Goal: Task Accomplishment & Management: Manage account settings

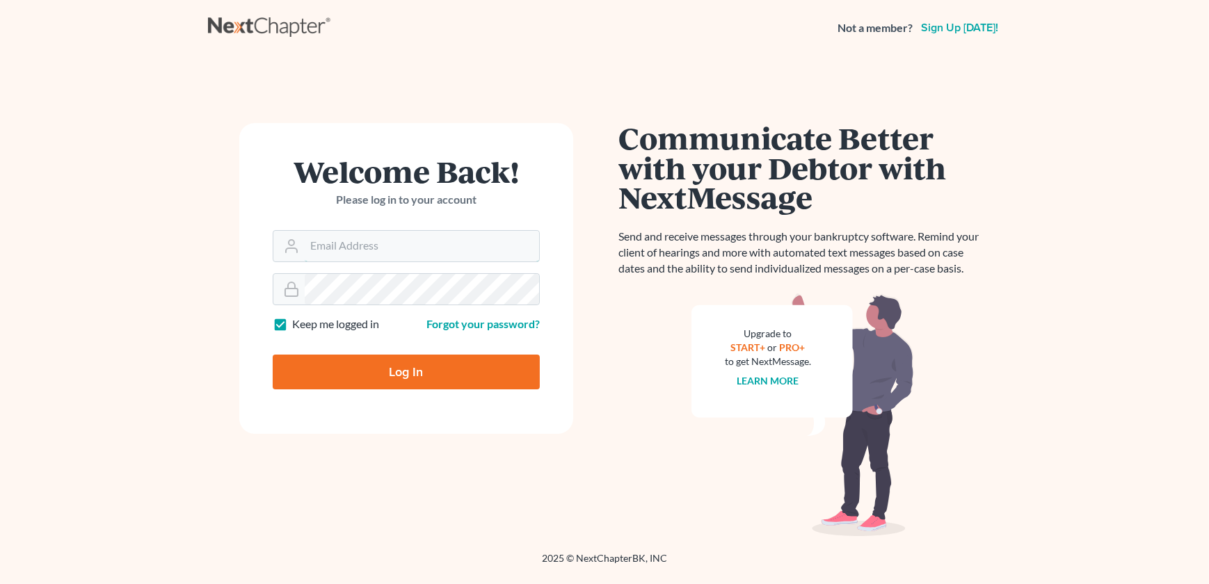
type input "[EMAIL_ADDRESS][DOMAIN_NAME]"
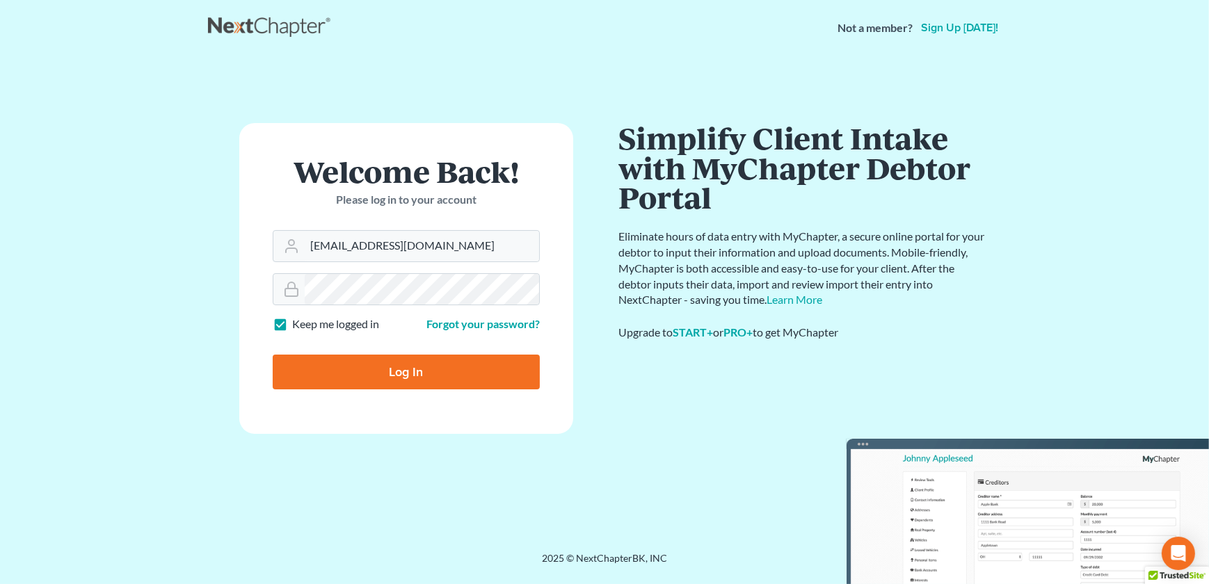
click at [378, 362] on input "Log In" at bounding box center [406, 372] width 267 height 35
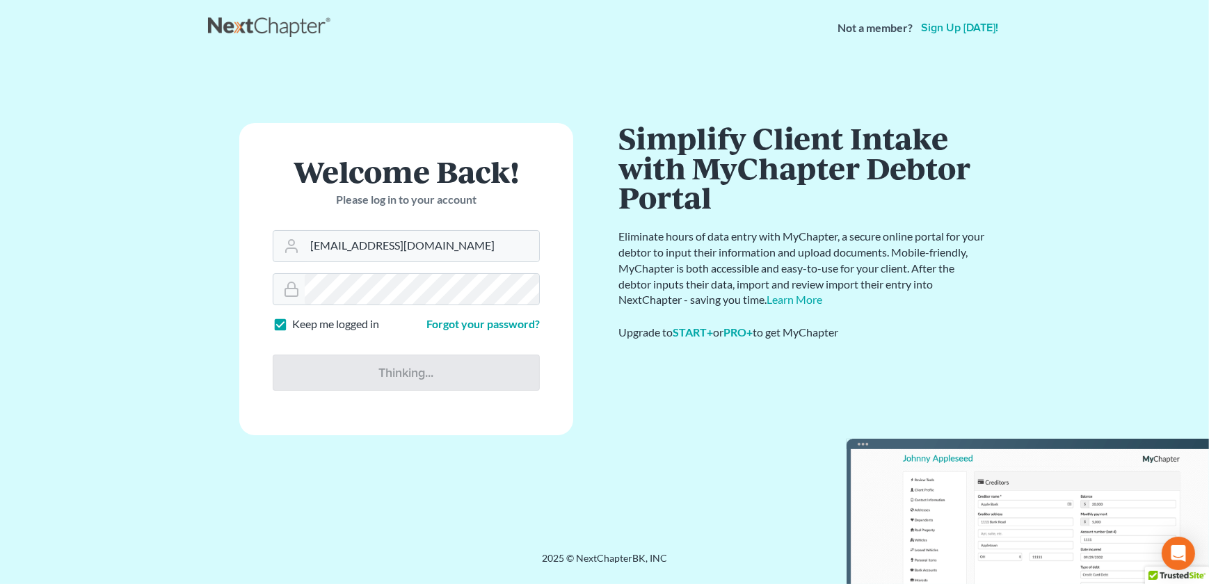
type input "Thinking..."
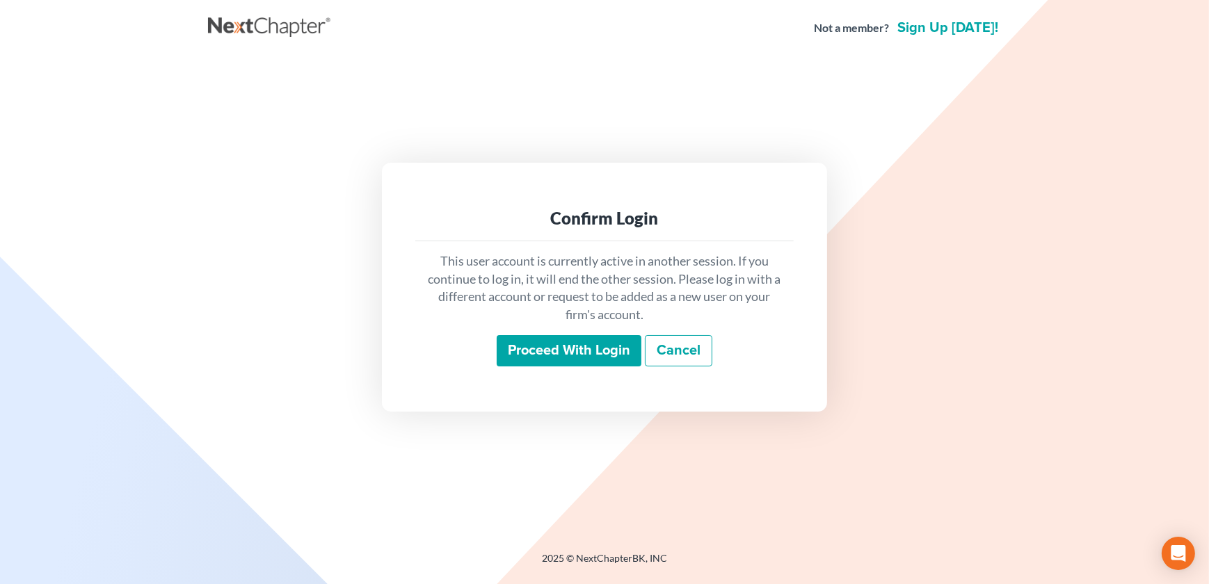
click at [548, 358] on input "Proceed with login" at bounding box center [569, 351] width 145 height 32
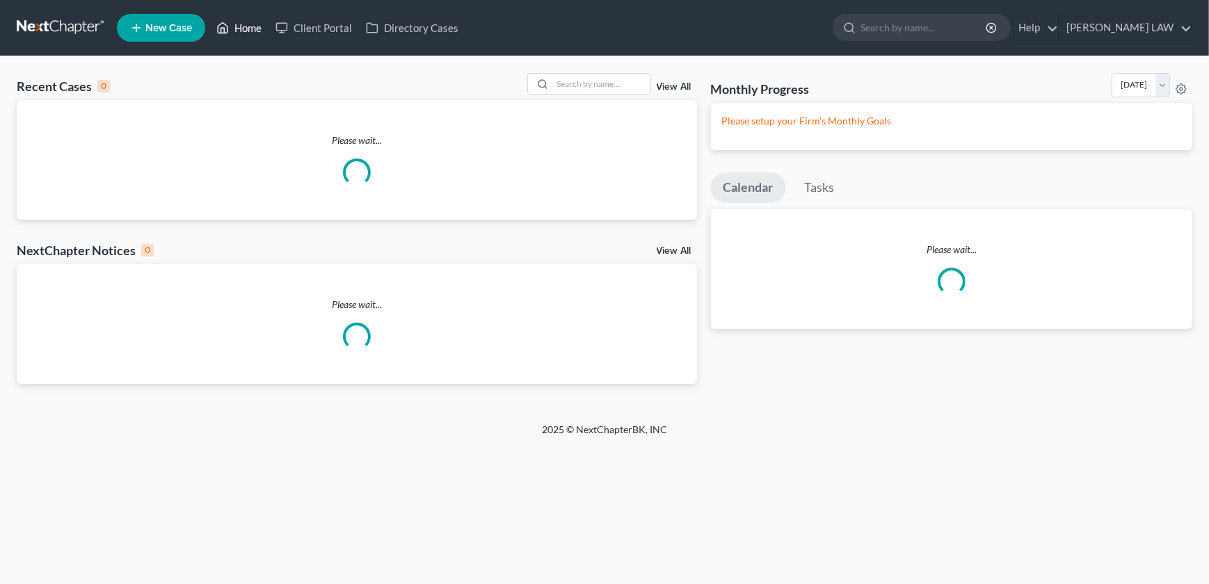
click at [250, 31] on link "Home" at bounding box center [238, 27] width 59 height 25
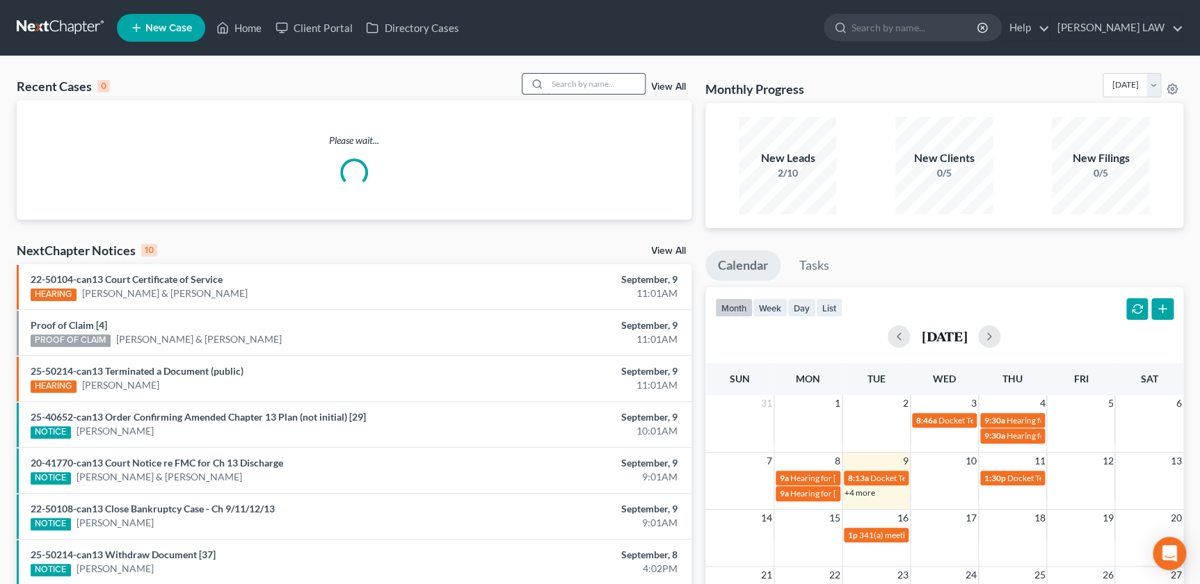
click at [579, 86] on input "search" at bounding box center [595, 84] width 97 height 20
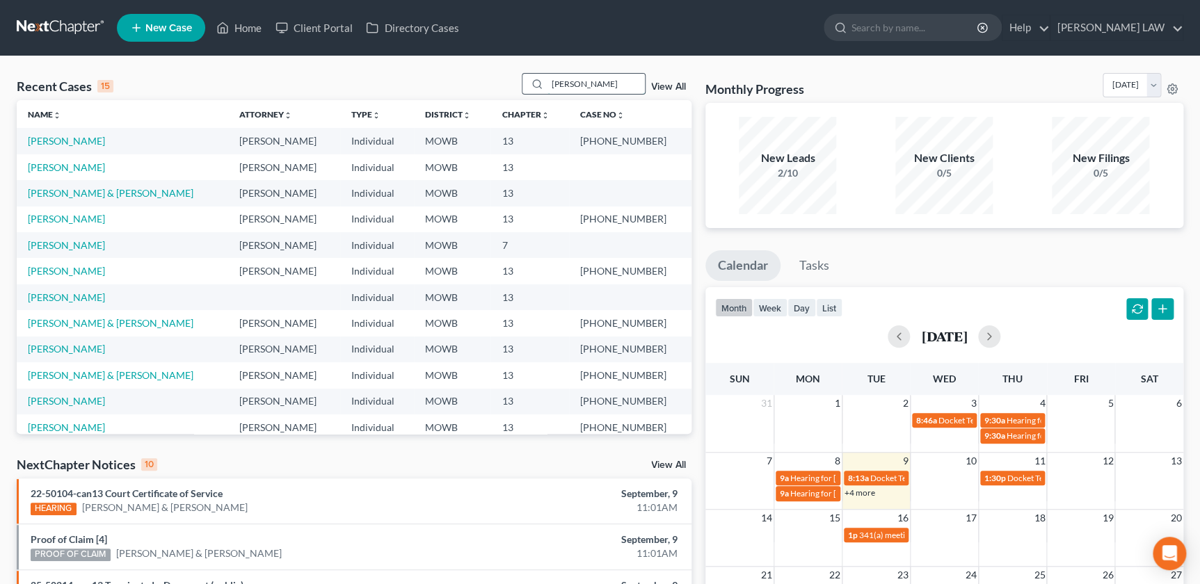
type input "baugh"
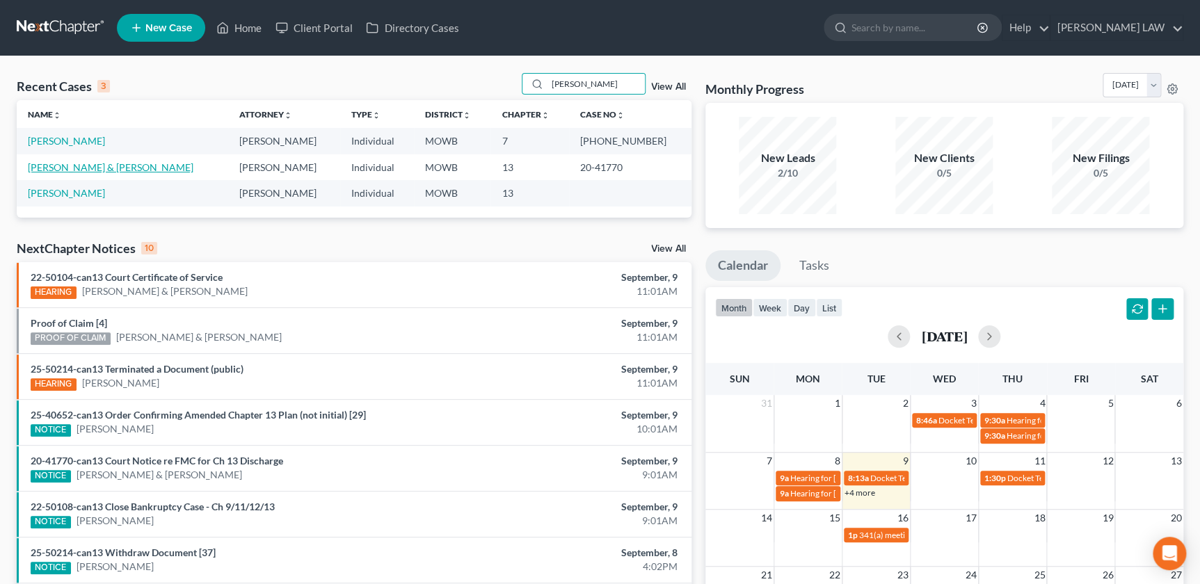
click at [56, 161] on link "Baugh, Kenneth & Suellen" at bounding box center [111, 167] width 166 height 12
select select "2"
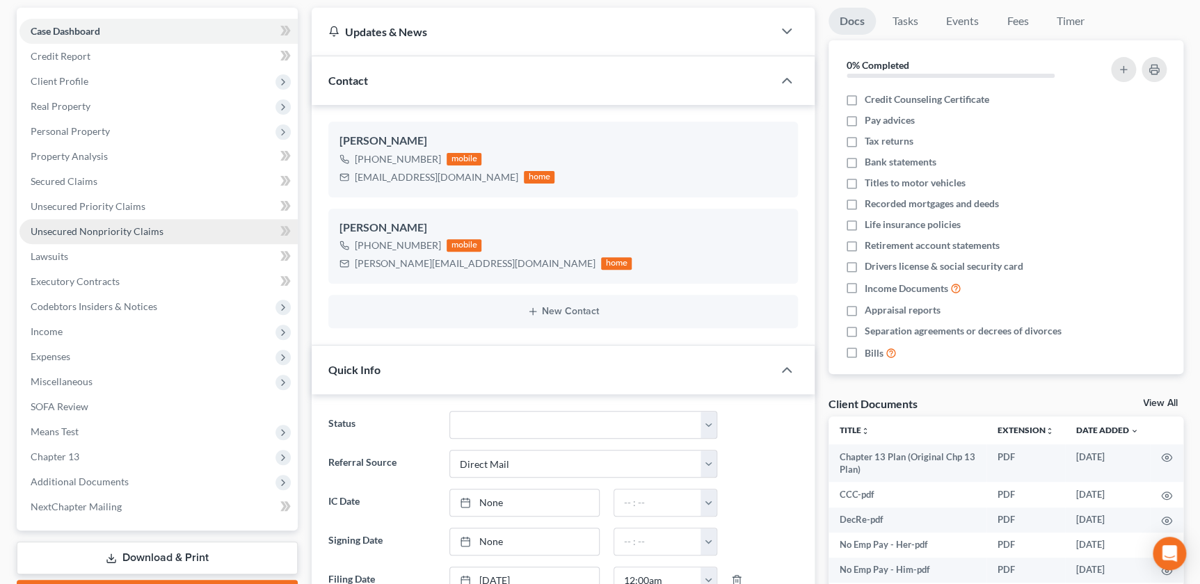
scroll to position [384, 0]
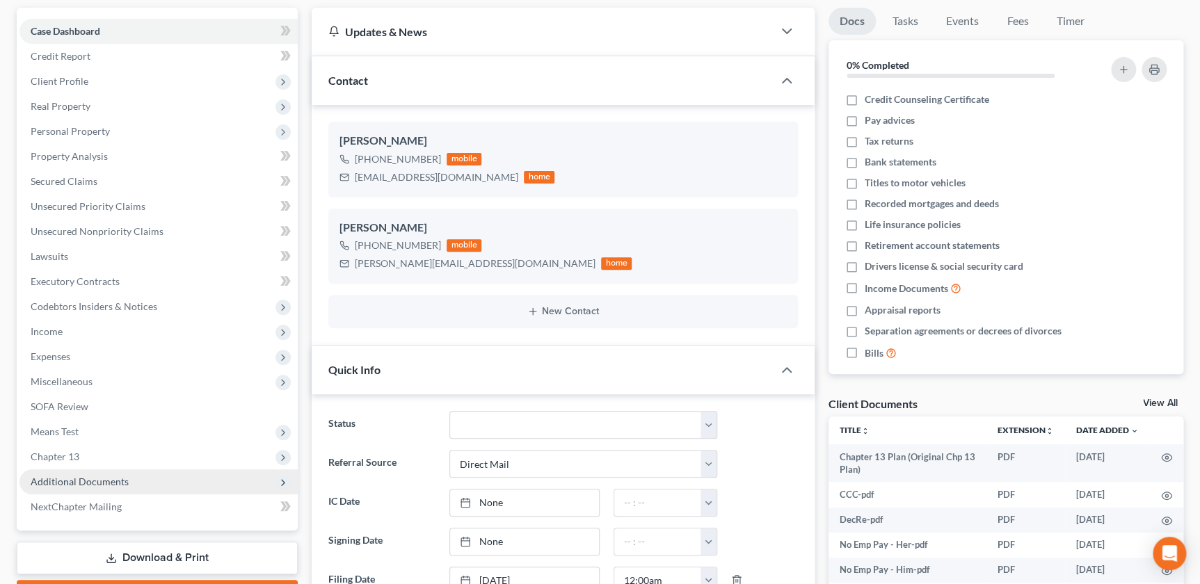
click at [72, 479] on span "Additional Documents" at bounding box center [80, 482] width 98 height 12
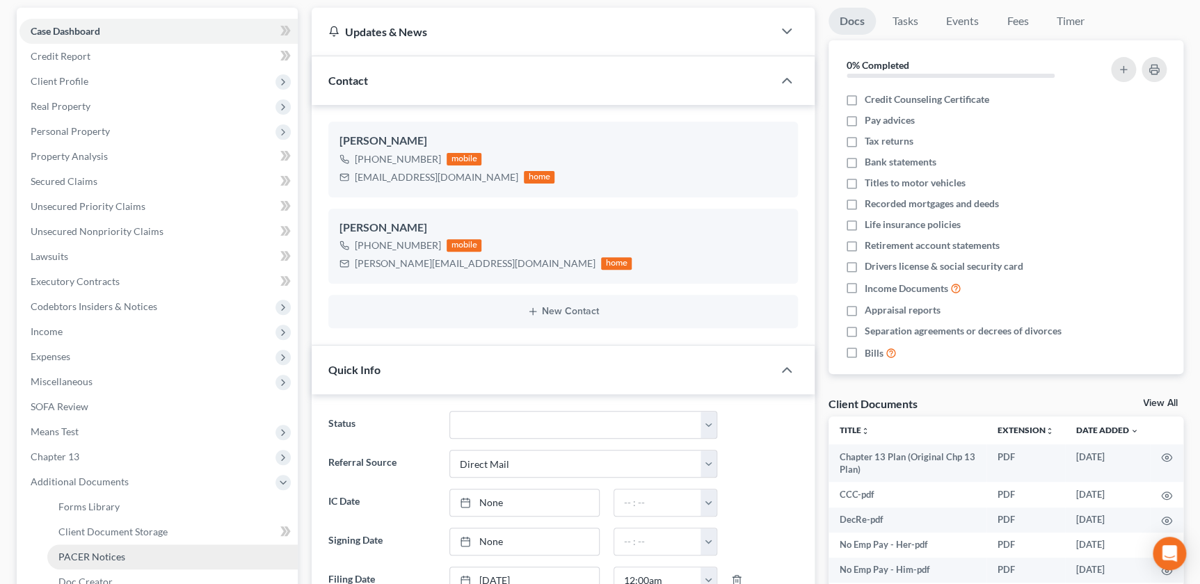
click at [96, 547] on link "PACER Notices" at bounding box center [172, 557] width 250 height 25
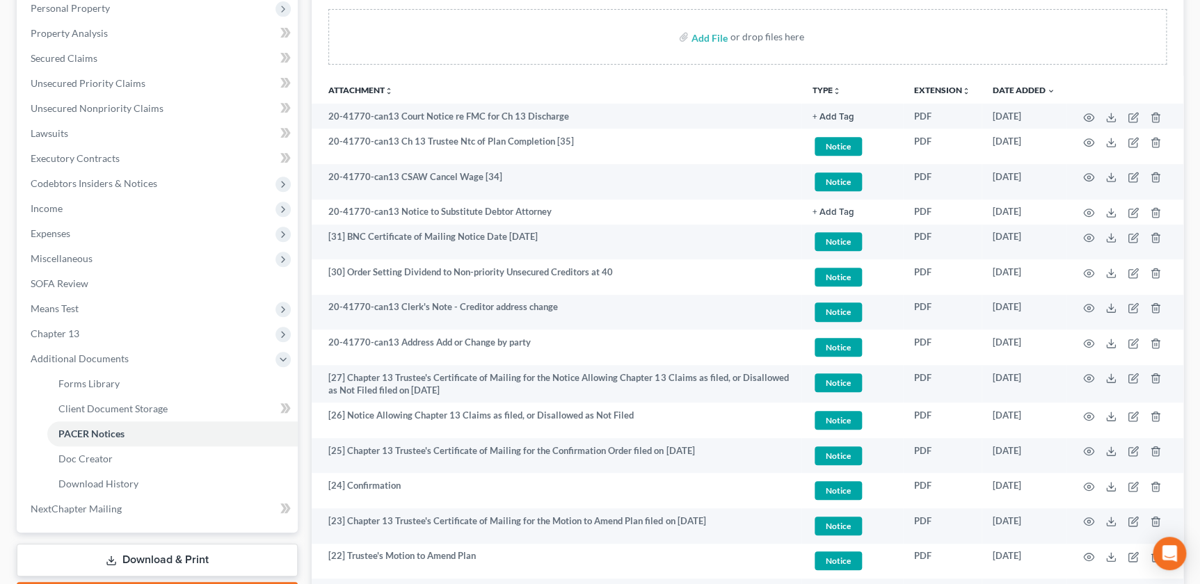
scroll to position [15, 0]
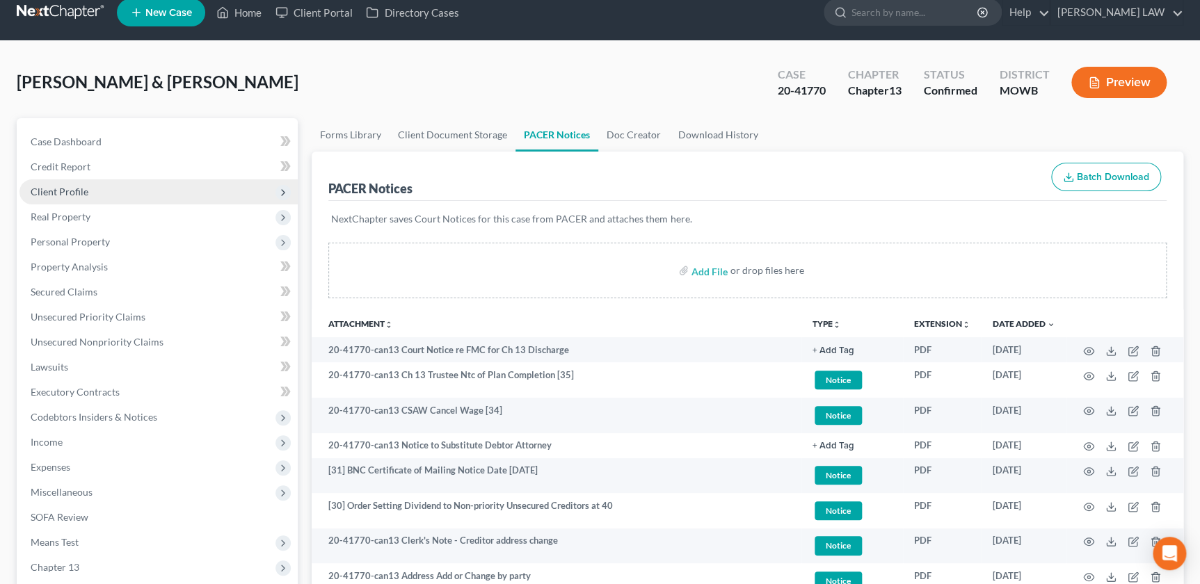
click at [83, 192] on span "Client Profile" at bounding box center [60, 192] width 58 height 12
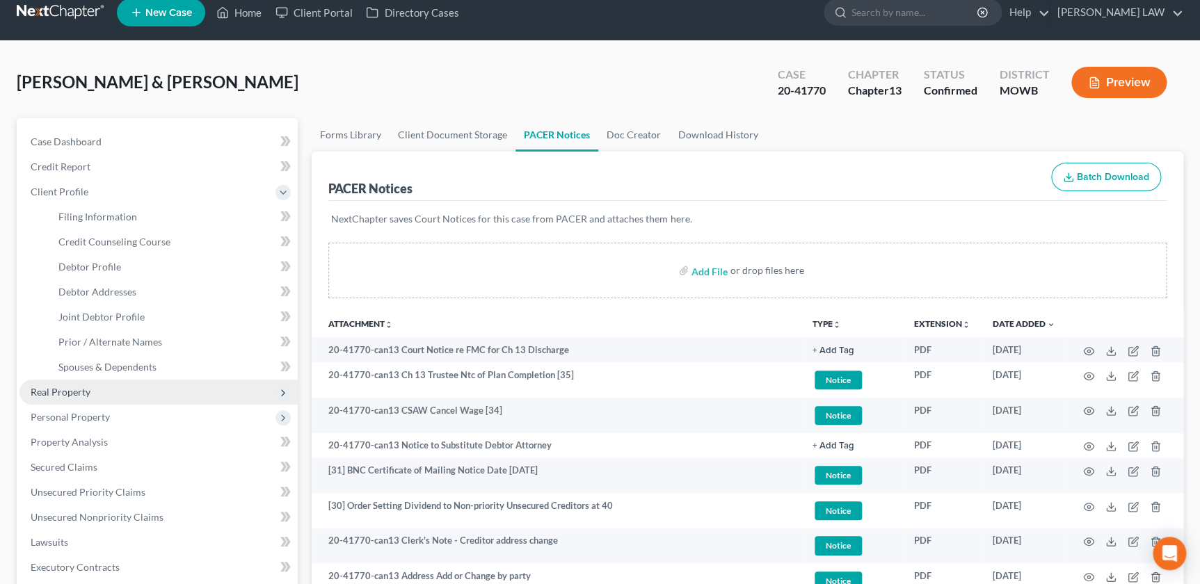
click at [93, 397] on span "Real Property" at bounding box center [158, 392] width 278 height 25
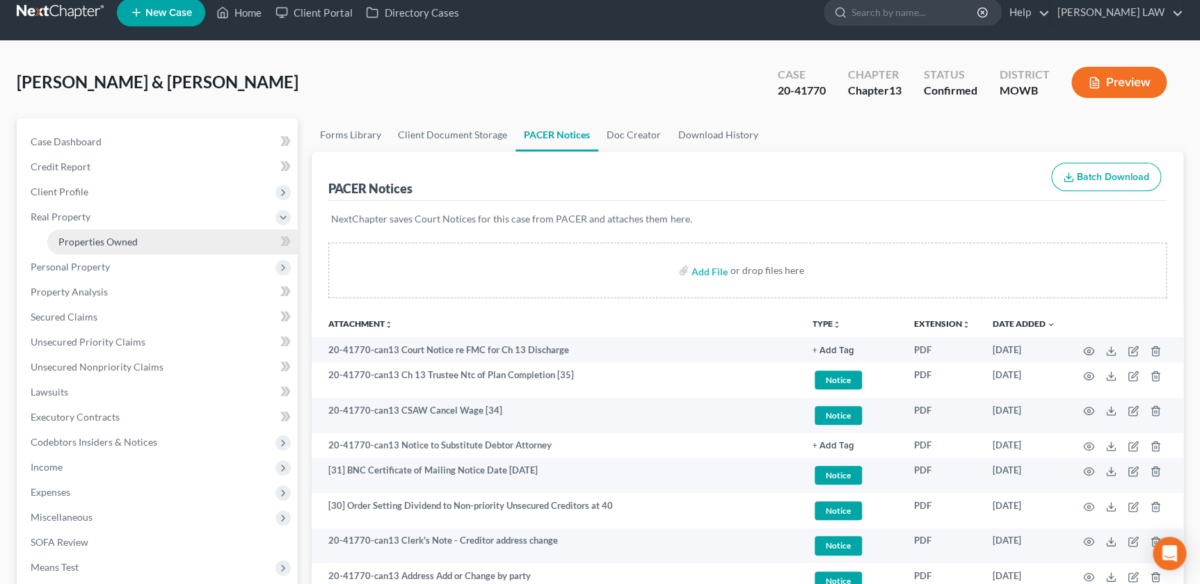
click at [91, 239] on span "Properties Owned" at bounding box center [97, 242] width 79 height 12
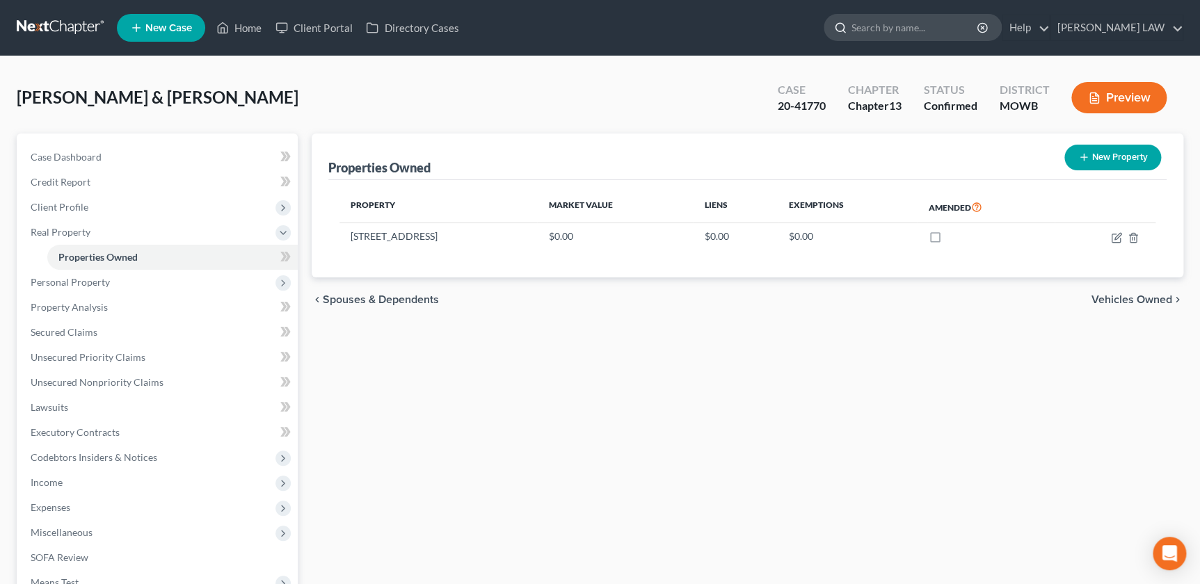
click at [851, 35] on div at bounding box center [837, 28] width 27 height 26
click at [921, 27] on input "search" at bounding box center [914, 28] width 127 height 26
type input "lauren"
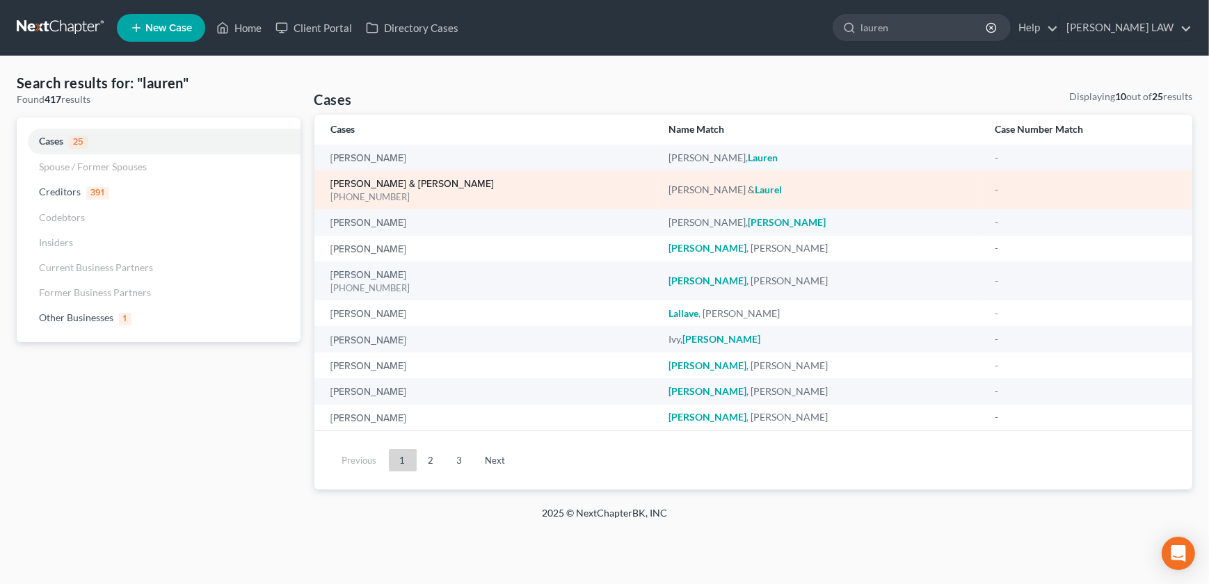
click at [381, 181] on link "Luenberger, Timothy & Laurel" at bounding box center [412, 184] width 163 height 10
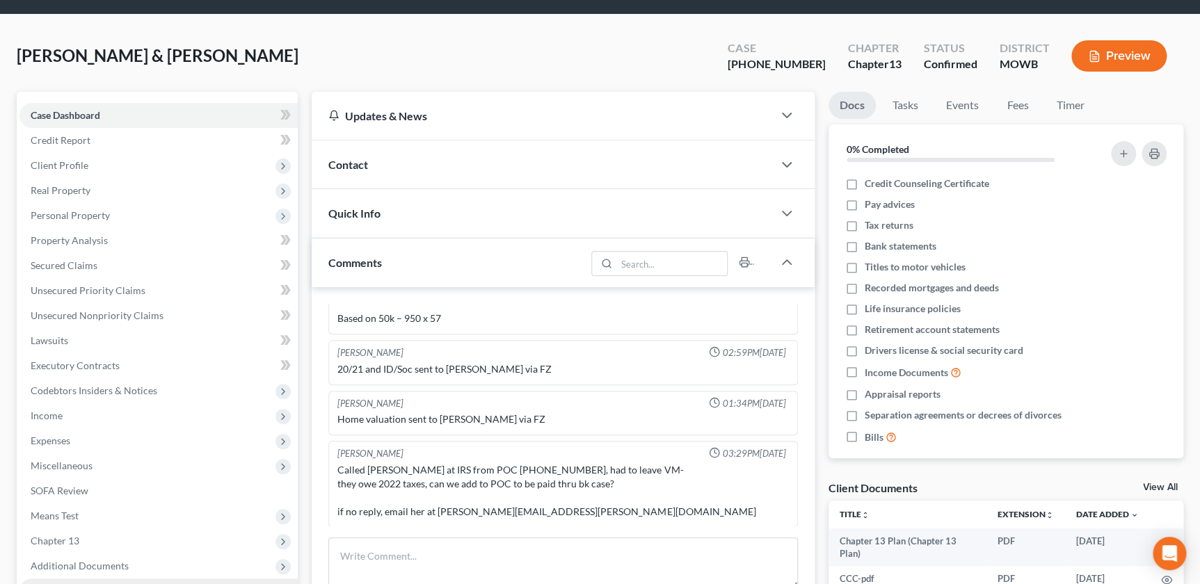
scroll to position [236, 0]
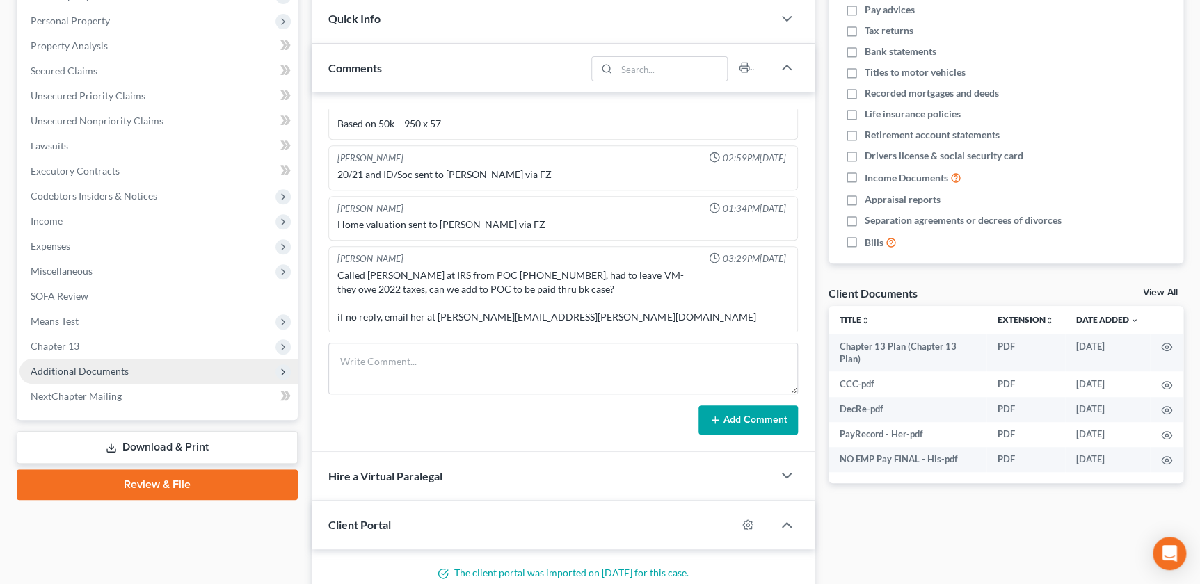
click at [111, 375] on span "Additional Documents" at bounding box center [80, 371] width 98 height 12
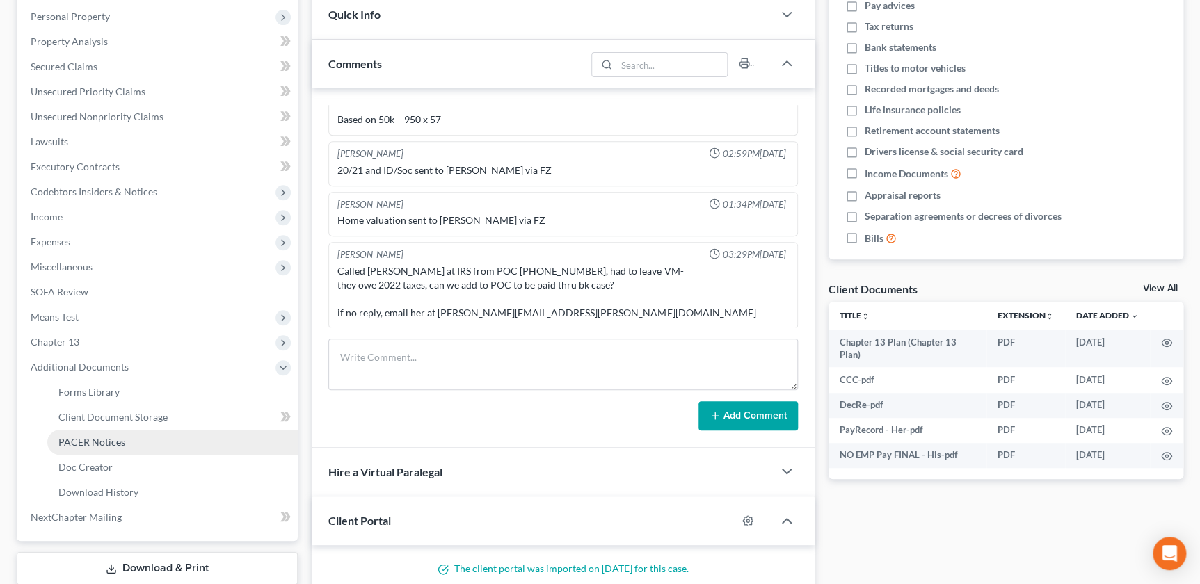
scroll to position [268, 0]
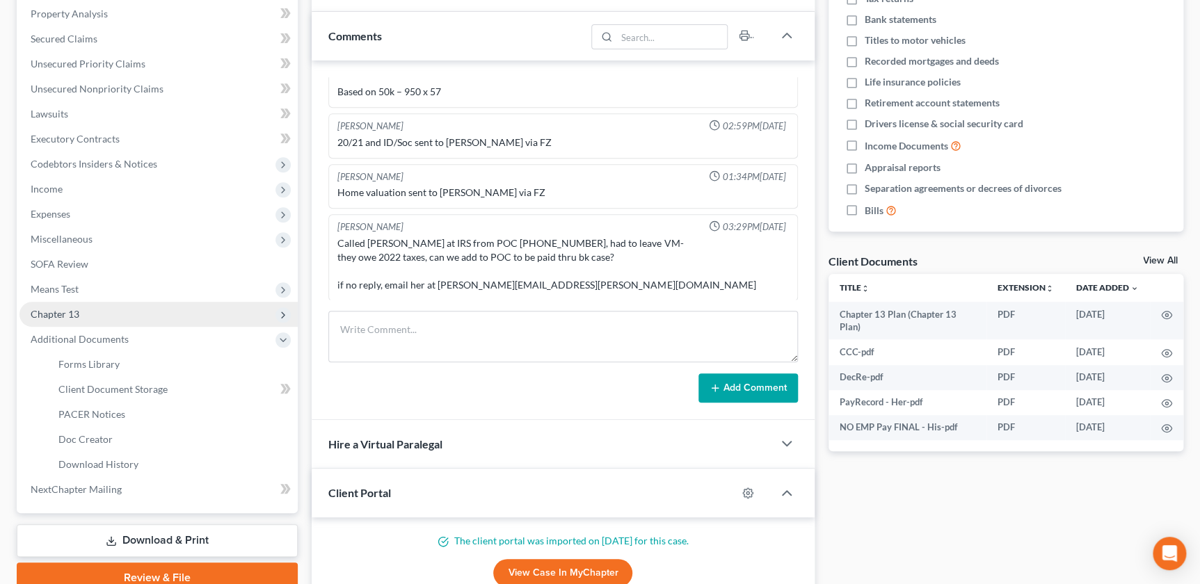
click at [87, 320] on span "Chapter 13" at bounding box center [158, 314] width 278 height 25
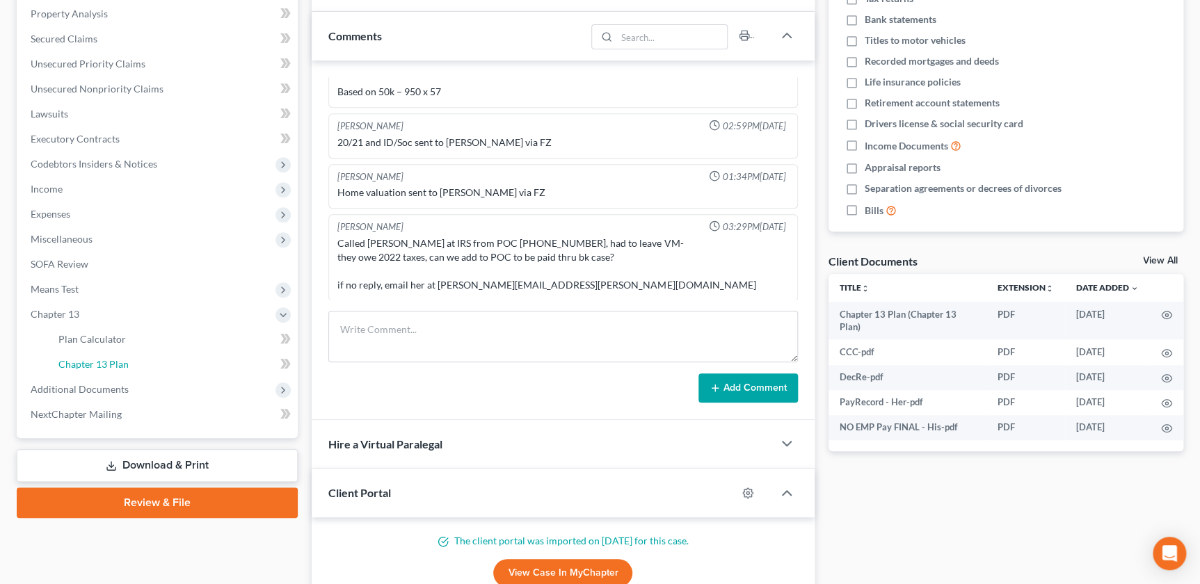
drag, startPoint x: 108, startPoint y: 359, endPoint x: 458, endPoint y: 273, distance: 359.5
click at [106, 359] on span "Chapter 13 Plan" at bounding box center [93, 364] width 70 height 12
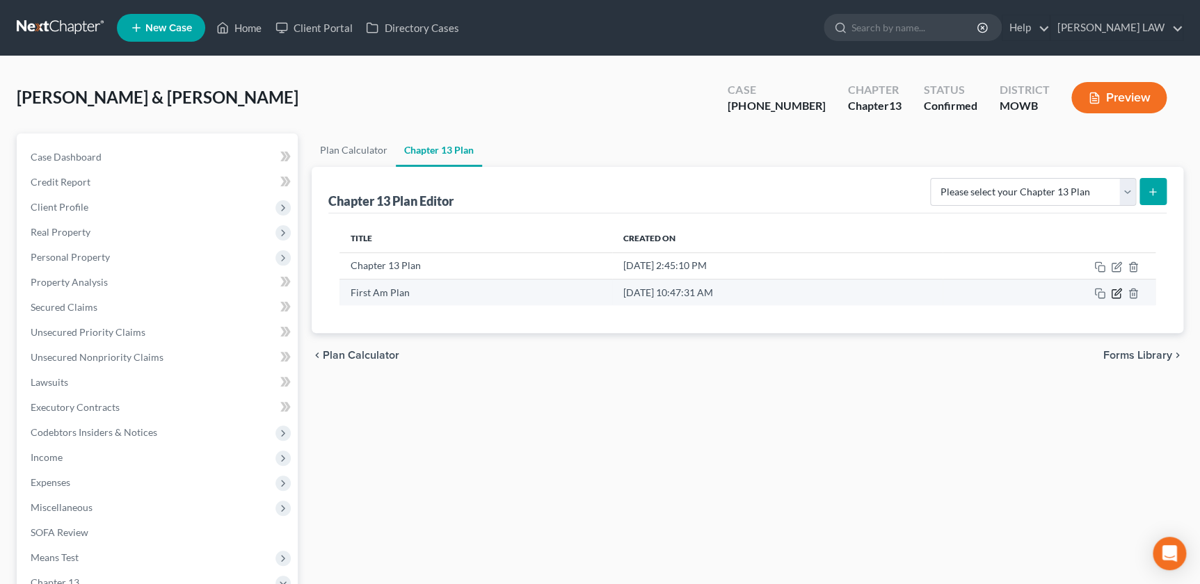
click at [1117, 291] on icon "button" at bounding box center [1116, 293] width 11 height 11
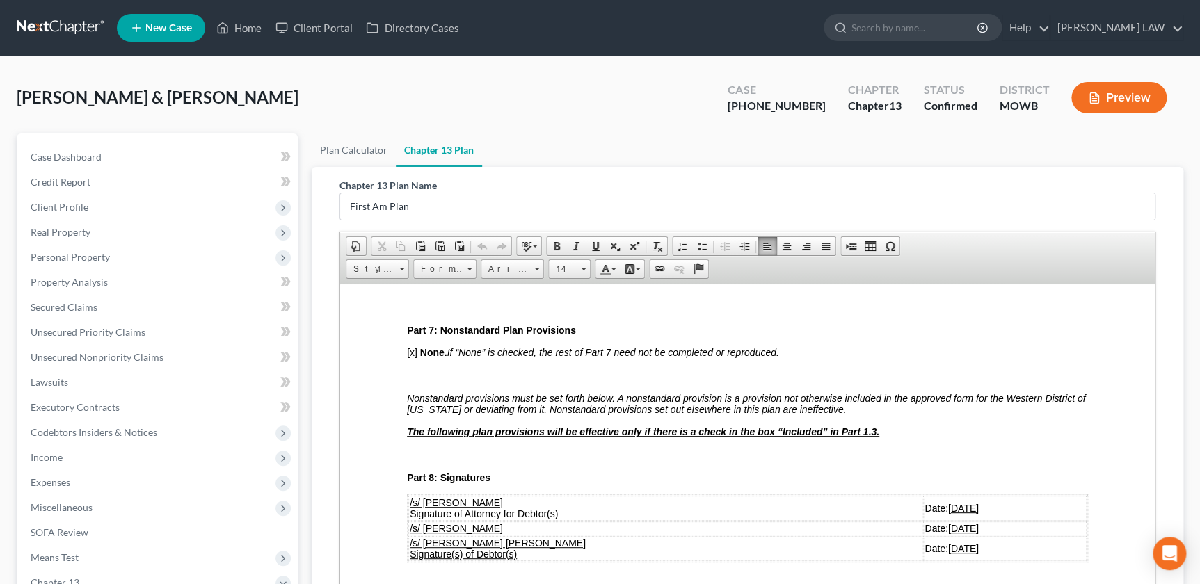
scroll to position [3162, 0]
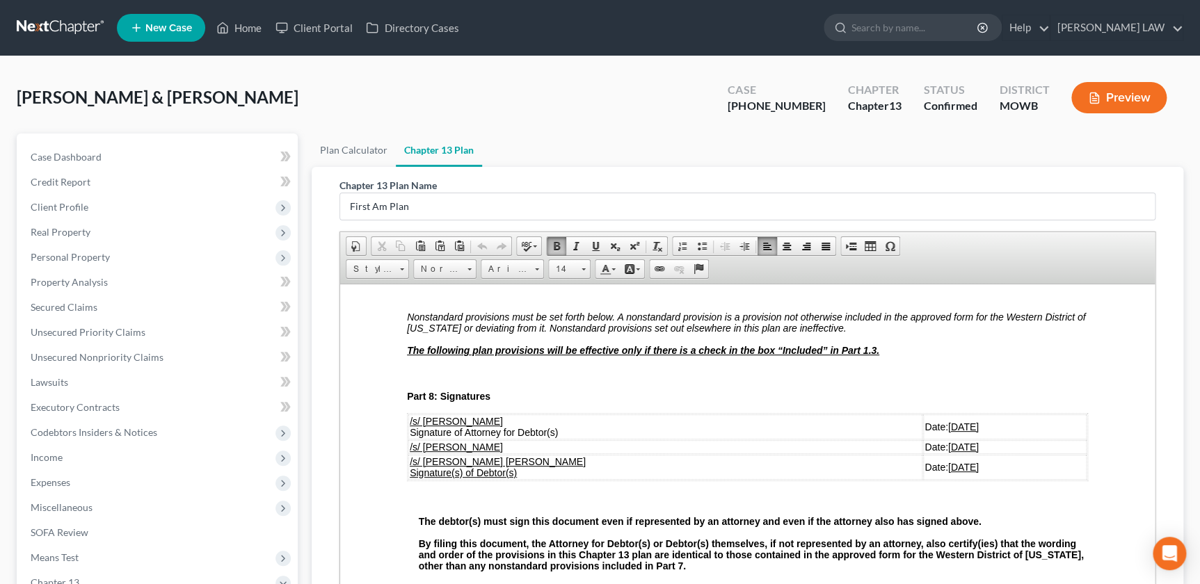
click at [1141, 438] on html "Debtor: Timothy Luenberger & Laurel Luenberger Case Number:22-50244 United Stat…" at bounding box center [747, 98] width 814 height 5954
drag, startPoint x: 1140, startPoint y: 424, endPoint x: 1167, endPoint y: 446, distance: 35.1
click at [1155, 446] on html "Debtor: Timothy Luenberger & Laurel Luenberger Case Number:22-50244 United Stat…" at bounding box center [747, 98] width 814 height 5954
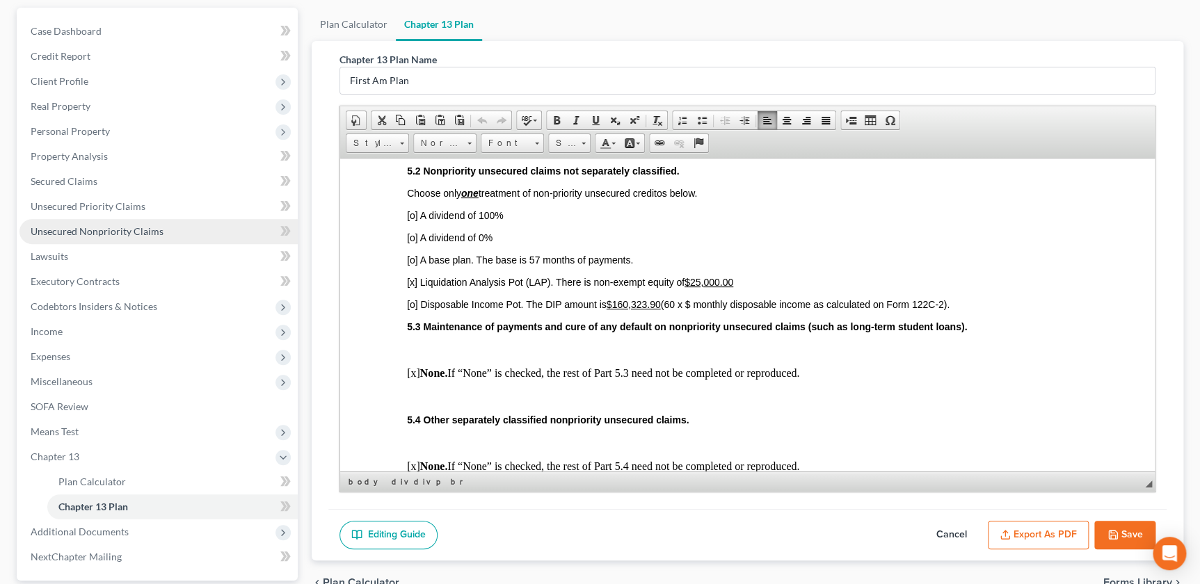
scroll to position [174, 0]
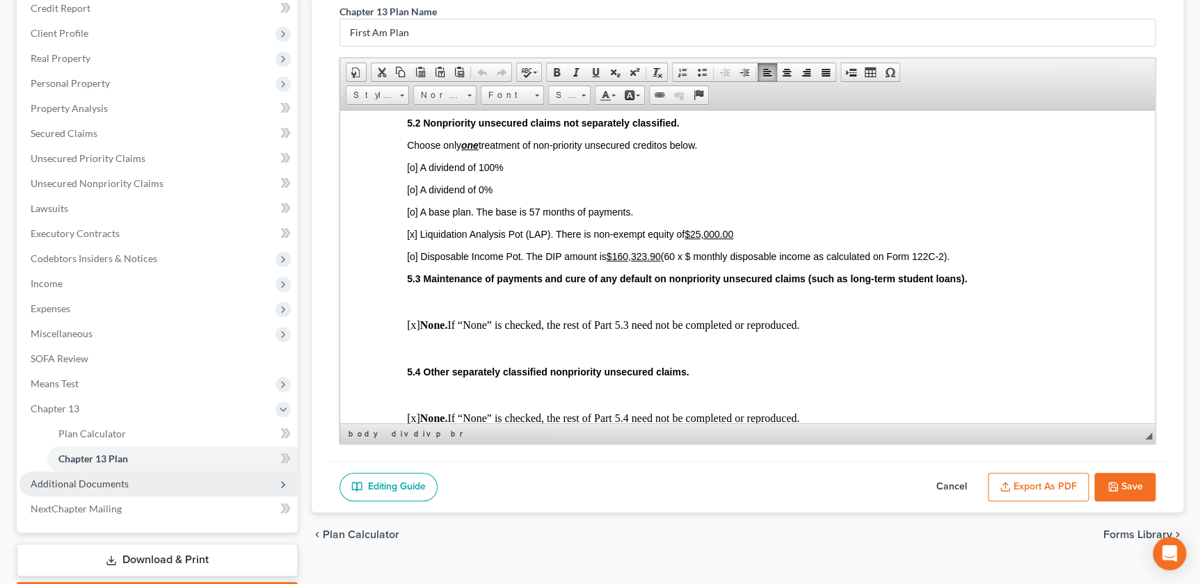
click at [94, 484] on span "Additional Documents" at bounding box center [80, 484] width 98 height 12
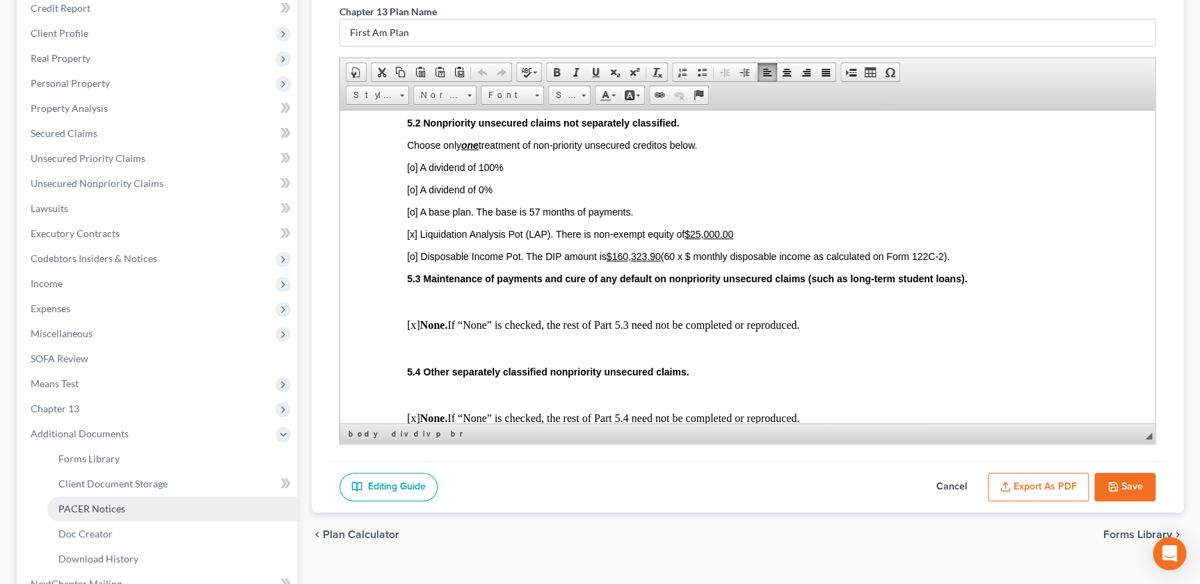
click at [109, 501] on link "PACER Notices" at bounding box center [172, 509] width 250 height 25
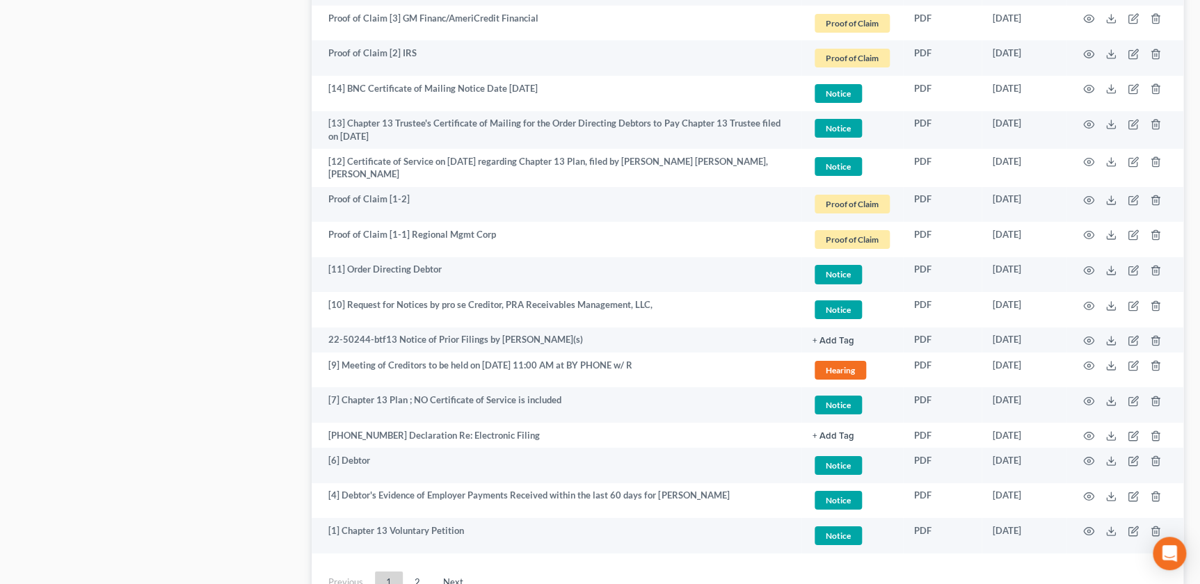
scroll to position [2458, 0]
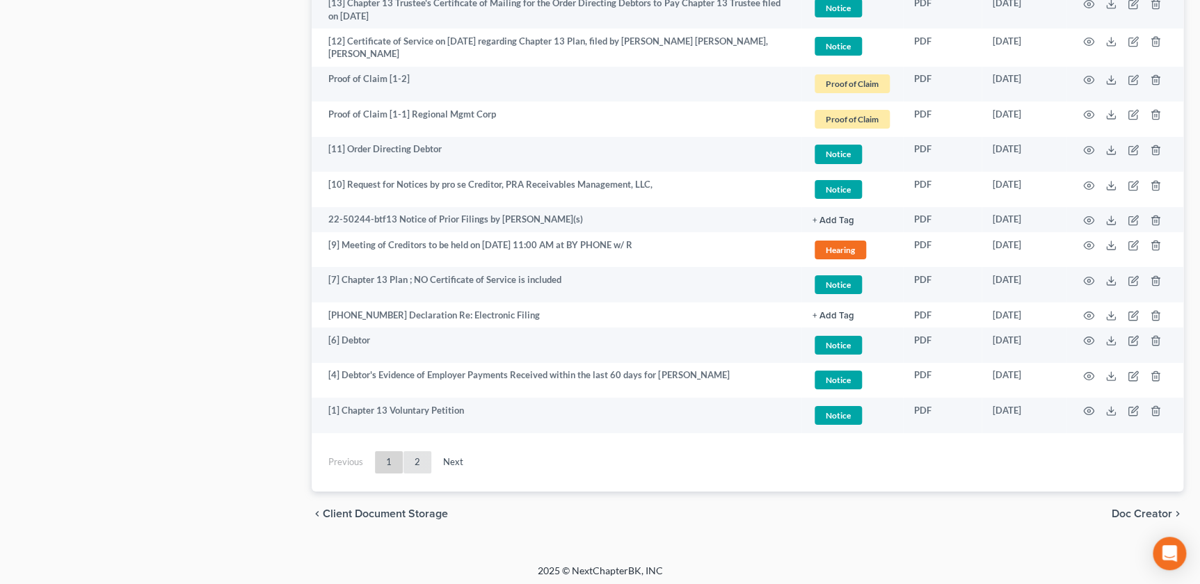
click at [411, 456] on link "2" at bounding box center [417, 462] width 28 height 22
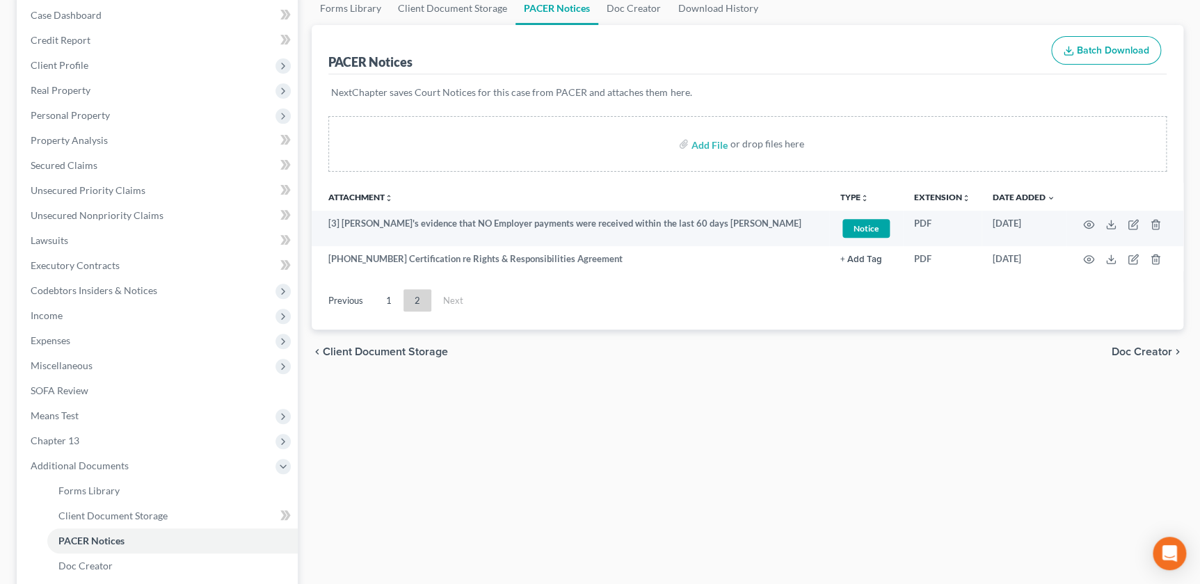
scroll to position [139, 0]
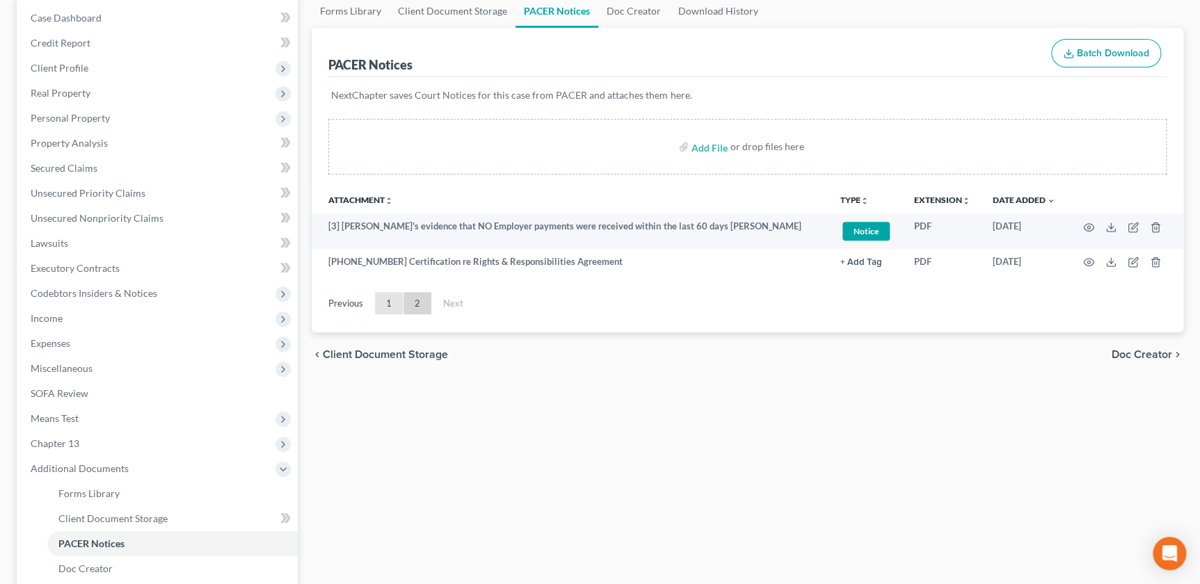
click at [387, 298] on link "1" at bounding box center [389, 303] width 28 height 22
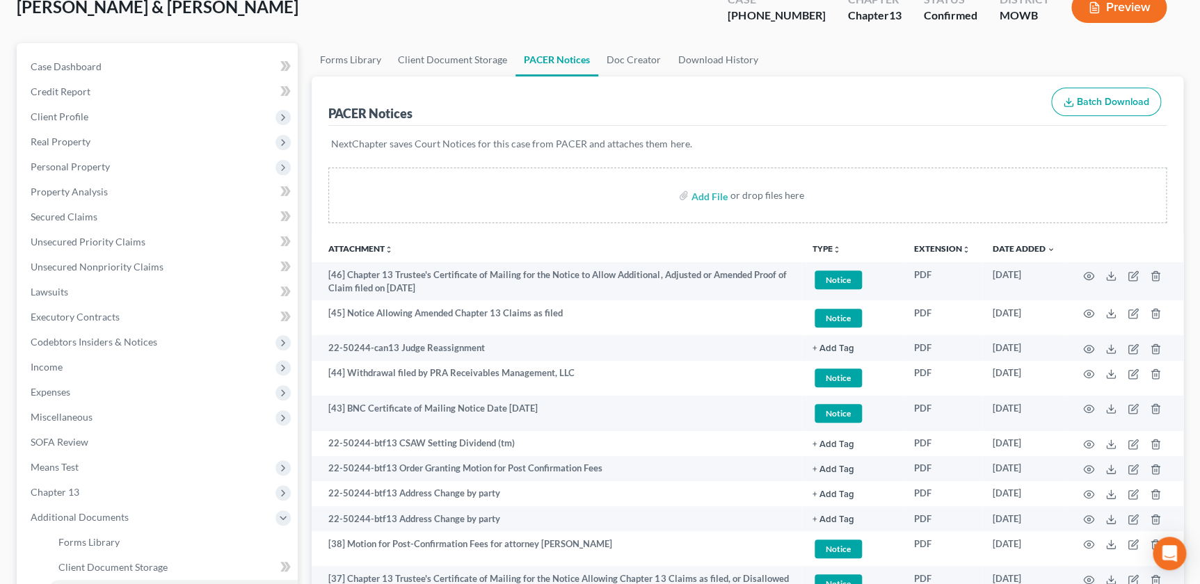
scroll to position [189, 0]
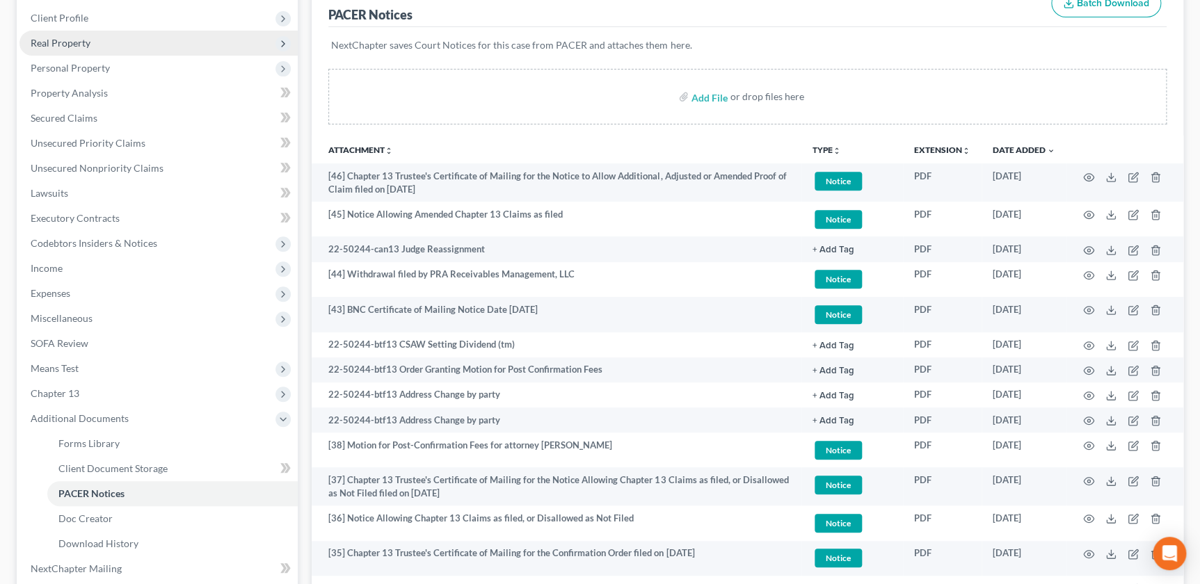
click at [70, 35] on span "Real Property" at bounding box center [158, 43] width 278 height 25
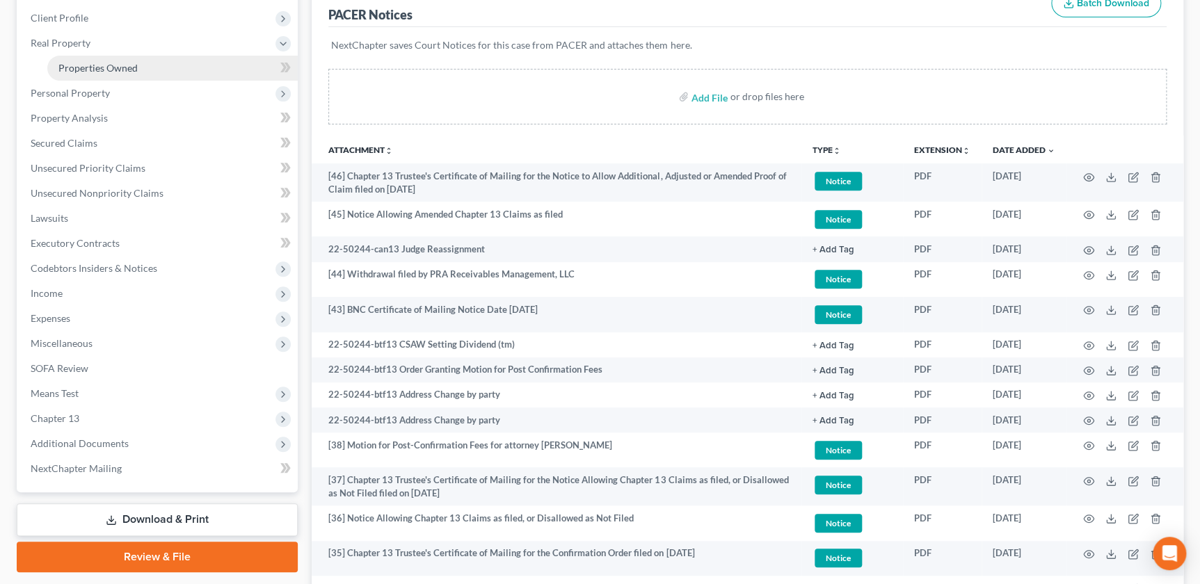
click at [88, 62] on span "Properties Owned" at bounding box center [97, 68] width 79 height 12
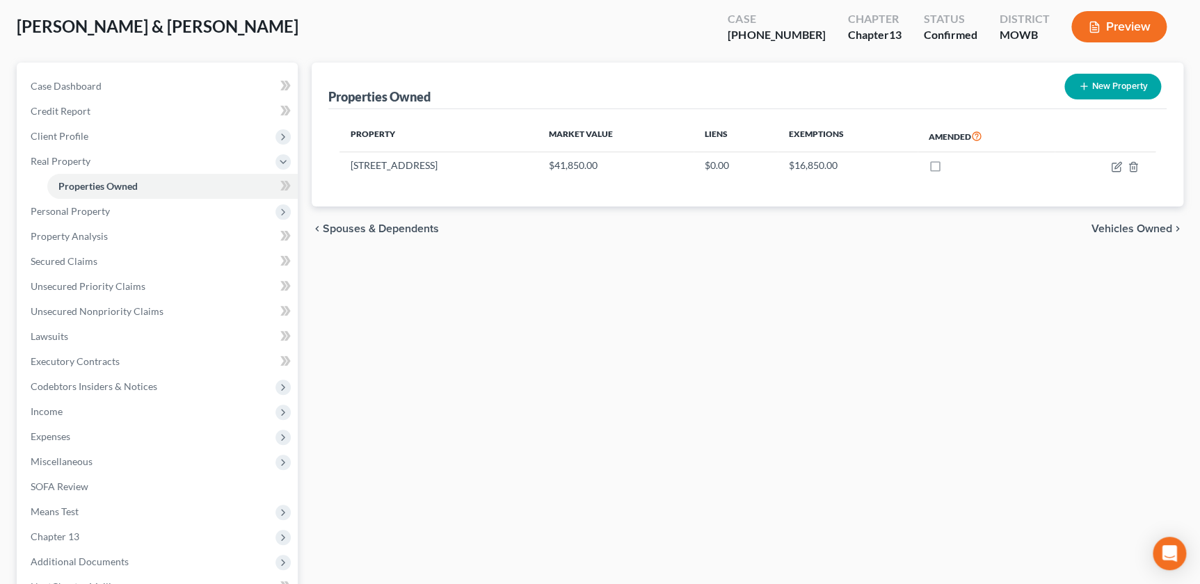
scroll to position [79, 0]
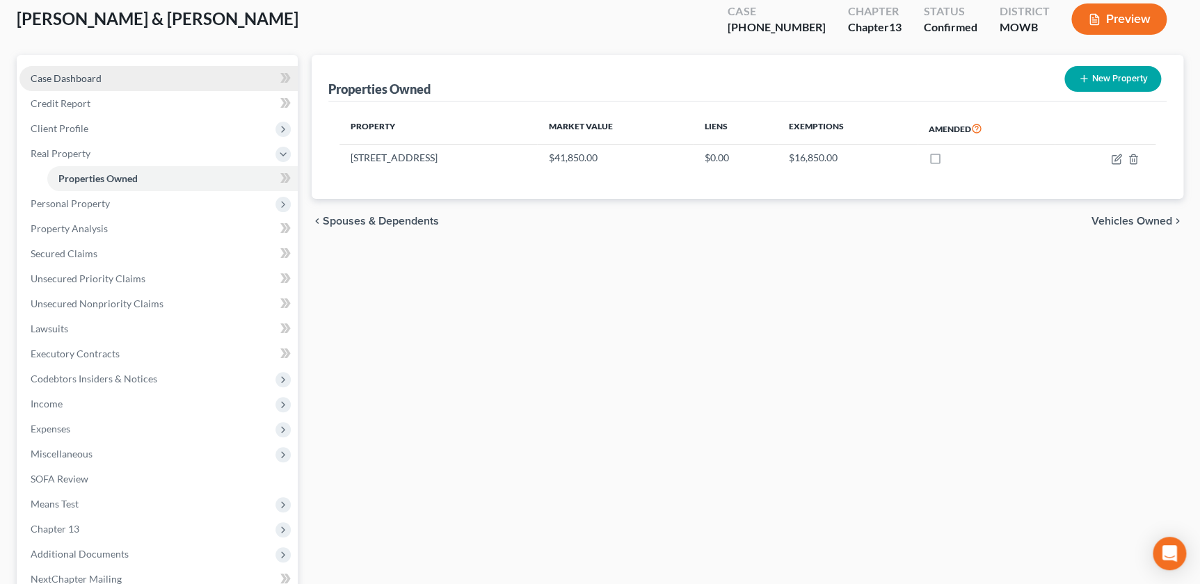
click at [56, 67] on link "Case Dashboard" at bounding box center [158, 78] width 278 height 25
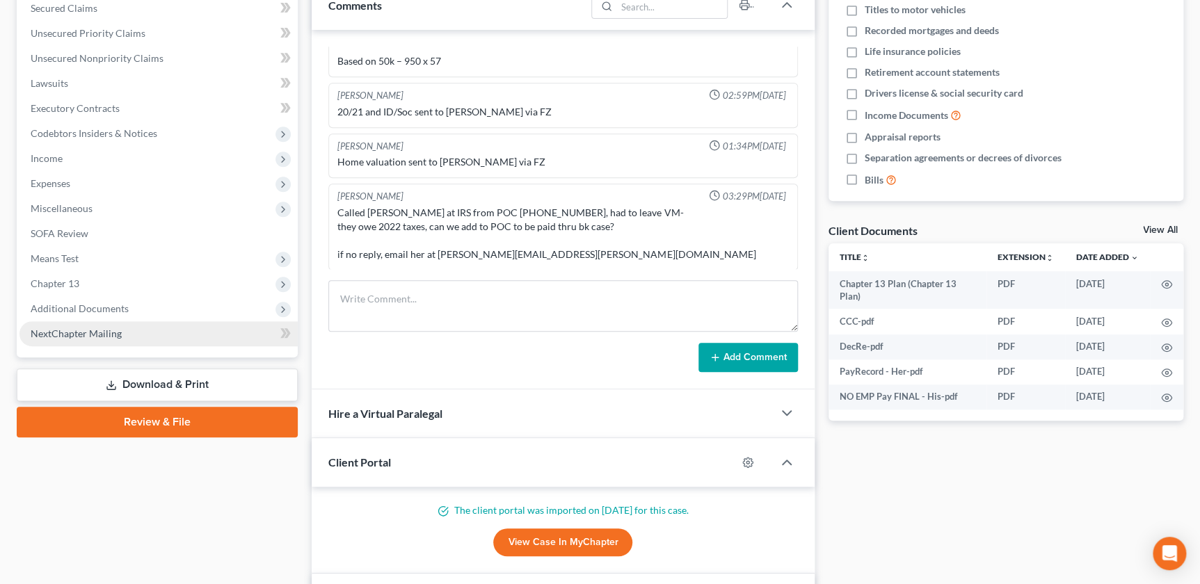
scroll to position [300, 0]
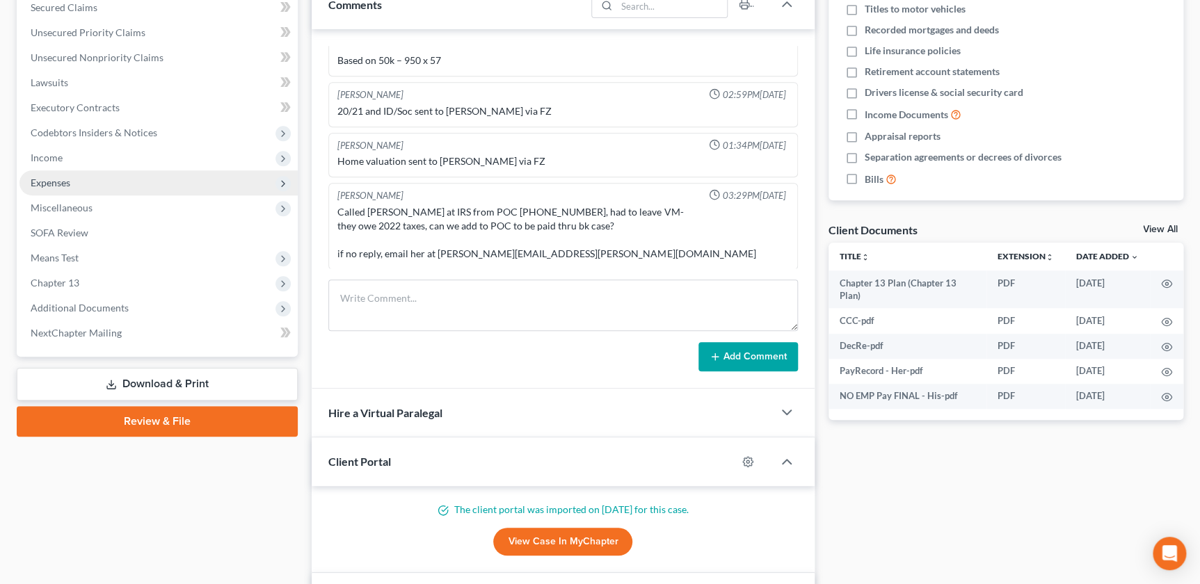
click at [70, 172] on span "Expenses" at bounding box center [158, 182] width 278 height 25
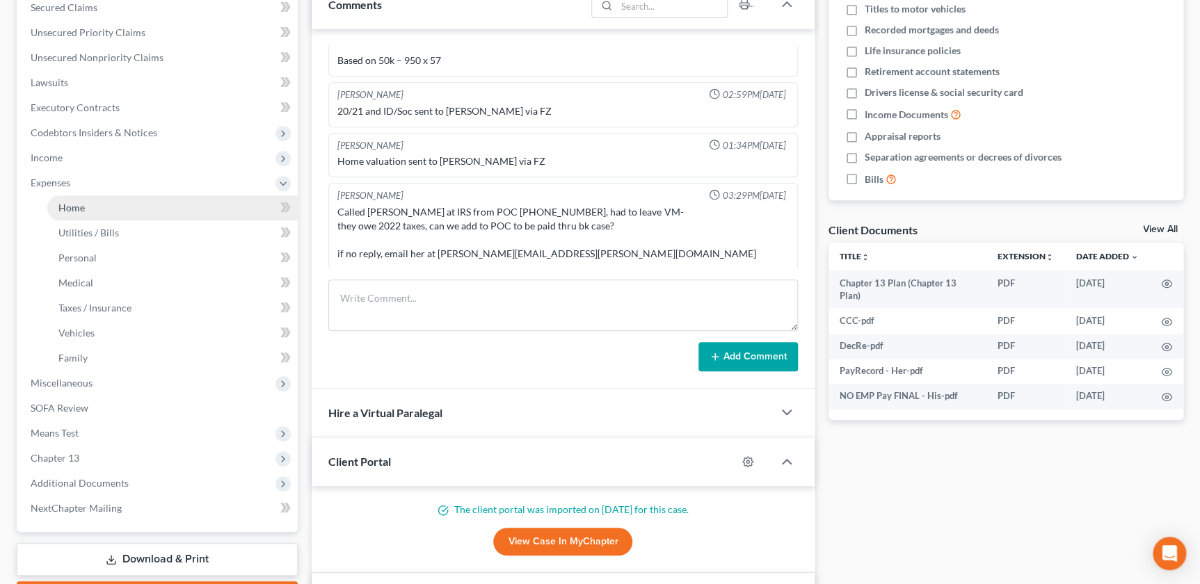
click at [81, 212] on link "Home" at bounding box center [172, 207] width 250 height 25
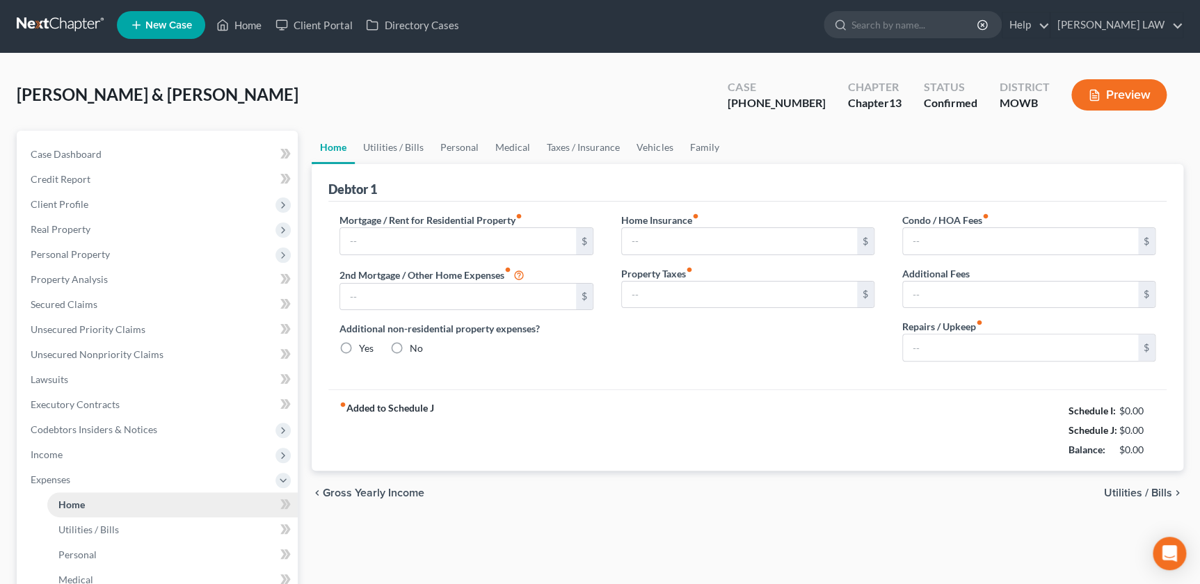
type input "0.00"
radio input "true"
type input "0.00"
type input "55.00"
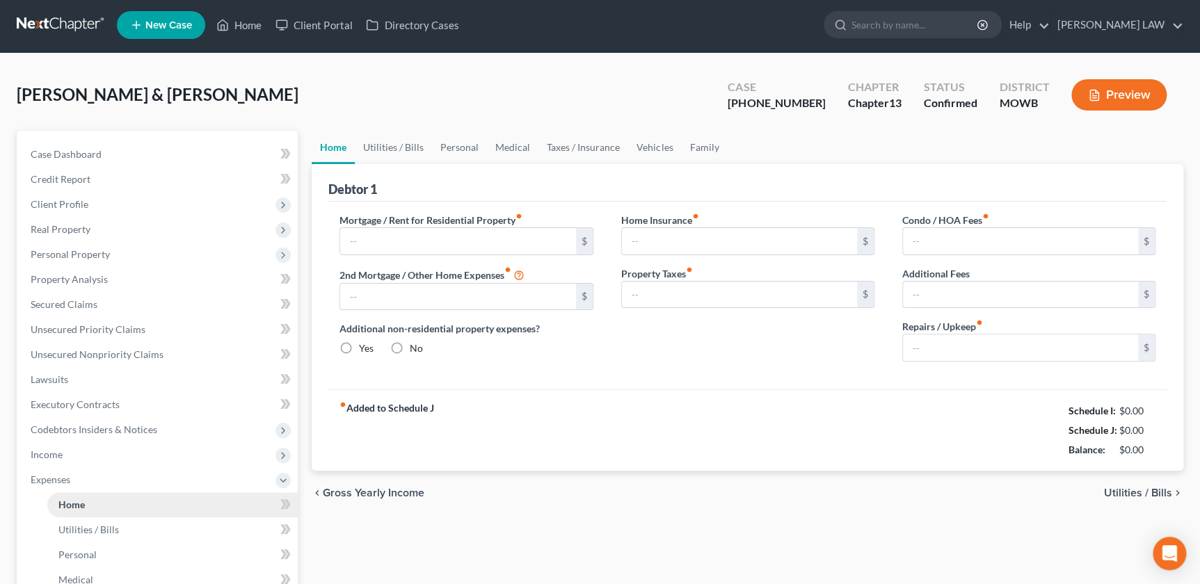
type input "0.00"
type input "150.00"
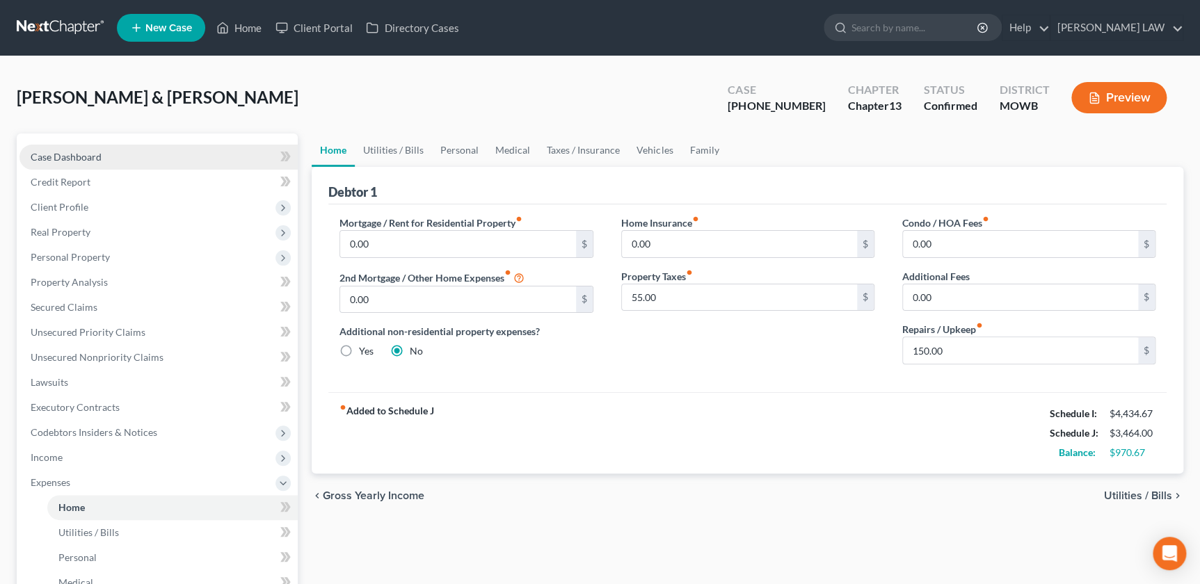
click at [111, 159] on link "Case Dashboard" at bounding box center [158, 157] width 278 height 25
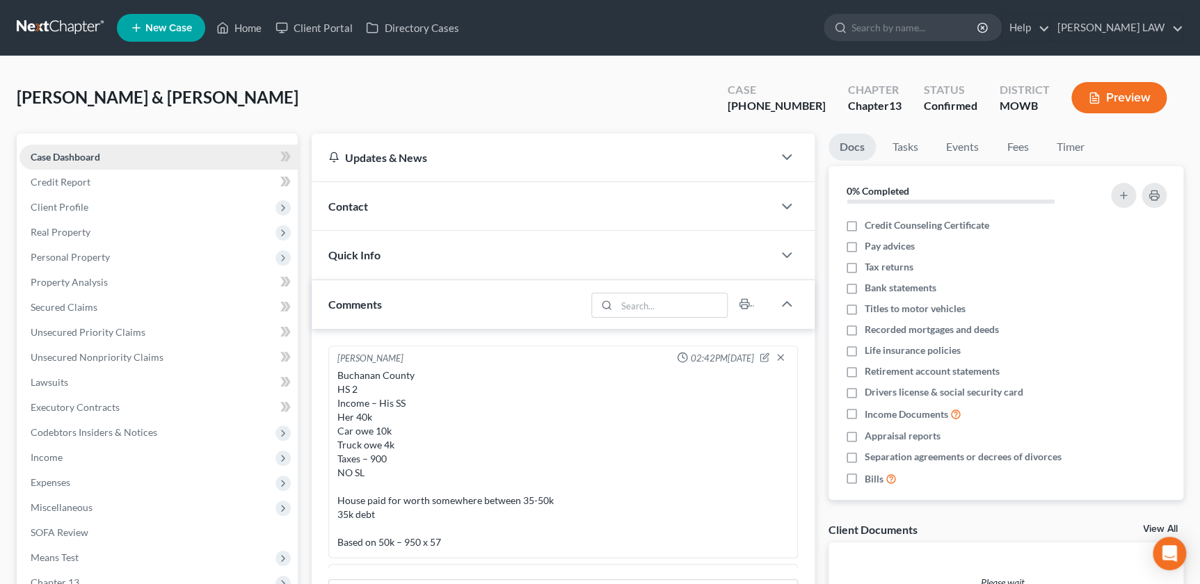
scroll to position [182, 0]
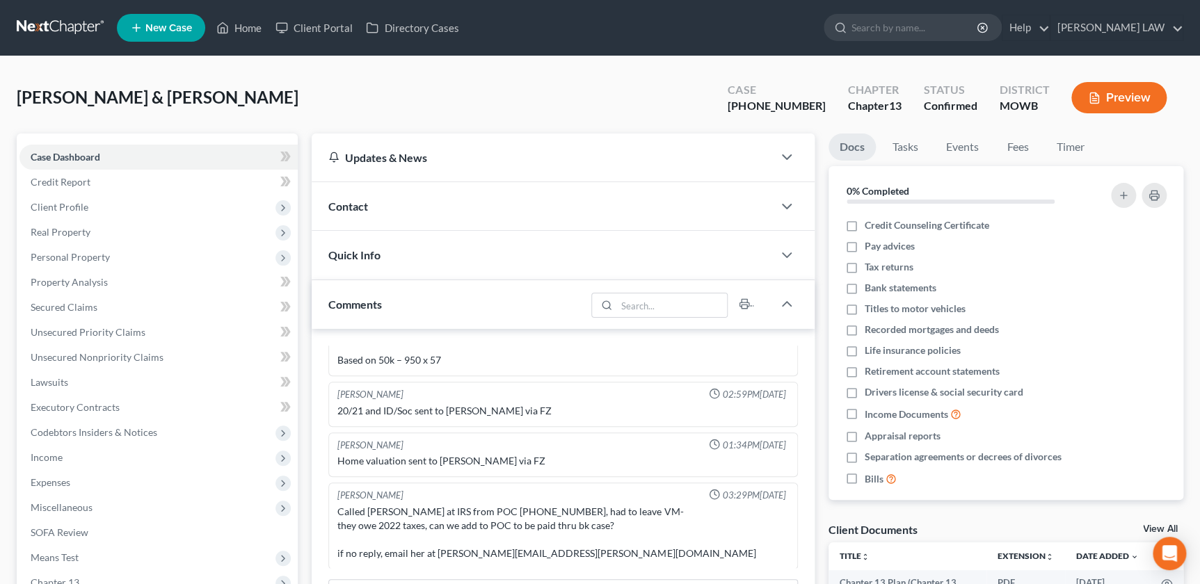
click at [364, 213] on div "Contact" at bounding box center [542, 206] width 460 height 48
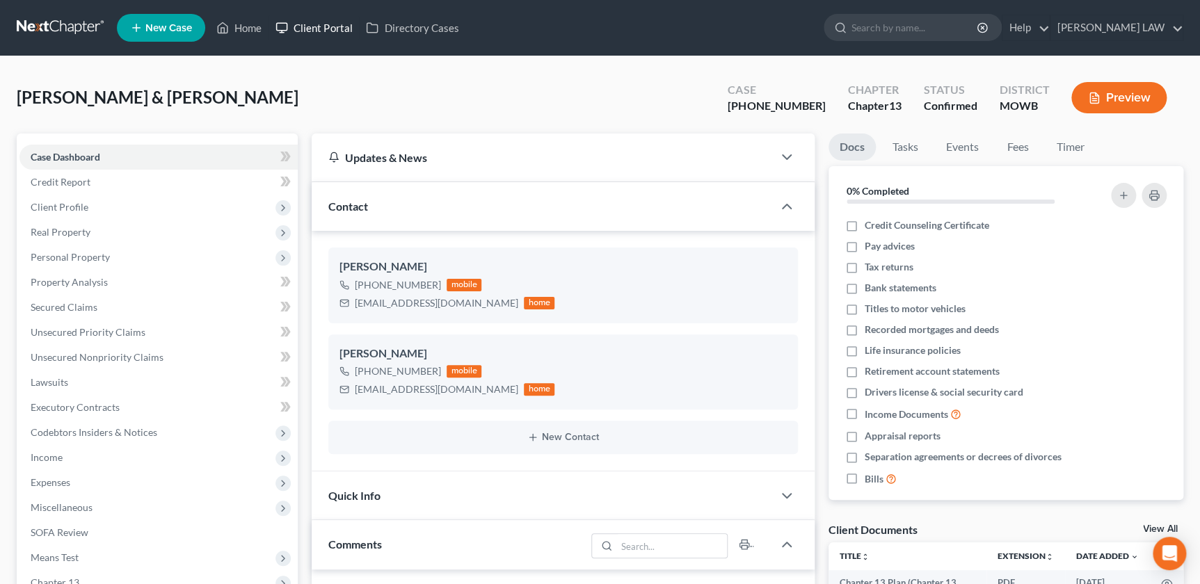
drag, startPoint x: 310, startPoint y: 24, endPoint x: 689, endPoint y: 193, distance: 415.3
click at [310, 24] on link "Client Portal" at bounding box center [313, 27] width 90 height 25
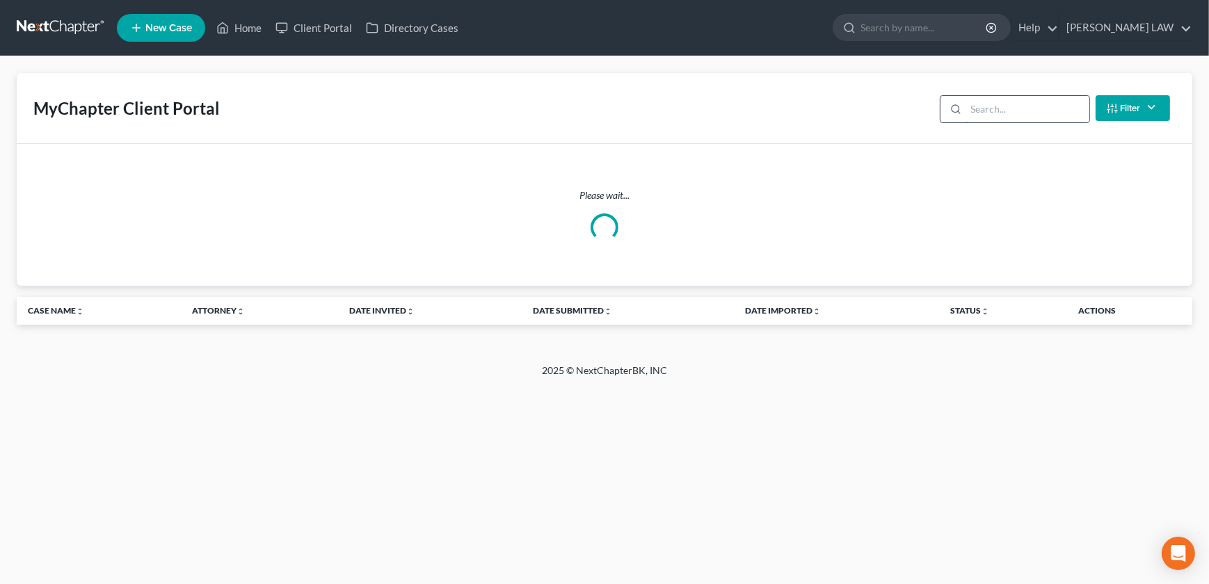
click at [982, 111] on input "search" at bounding box center [1027, 109] width 123 height 26
type input "b"
type input "ogden"
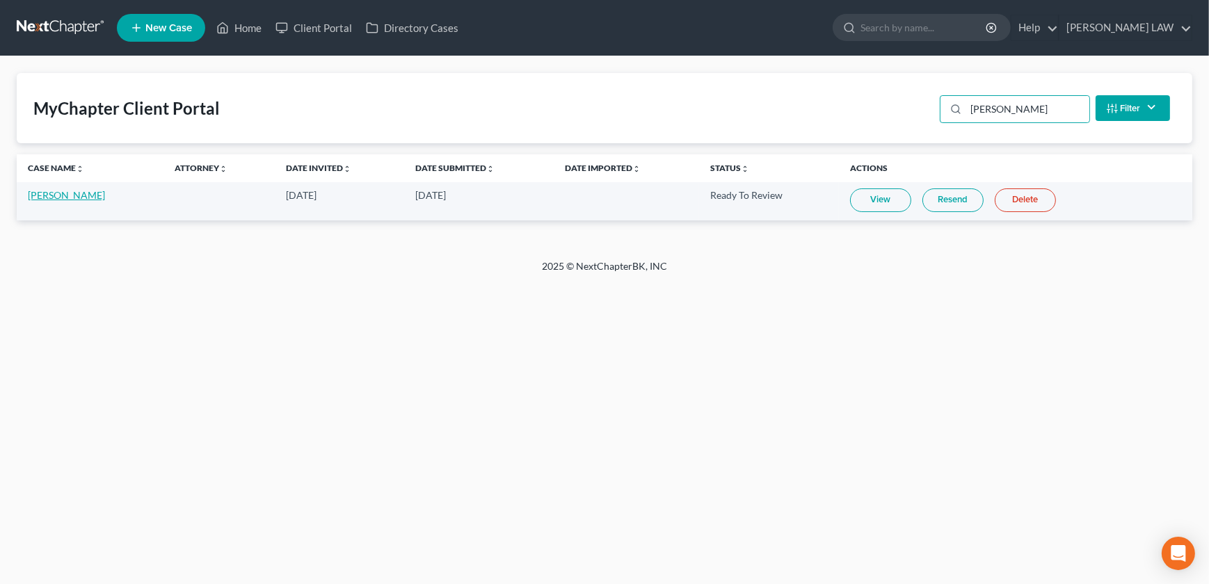
click at [59, 196] on link "Autumn Ogden" at bounding box center [66, 195] width 77 height 12
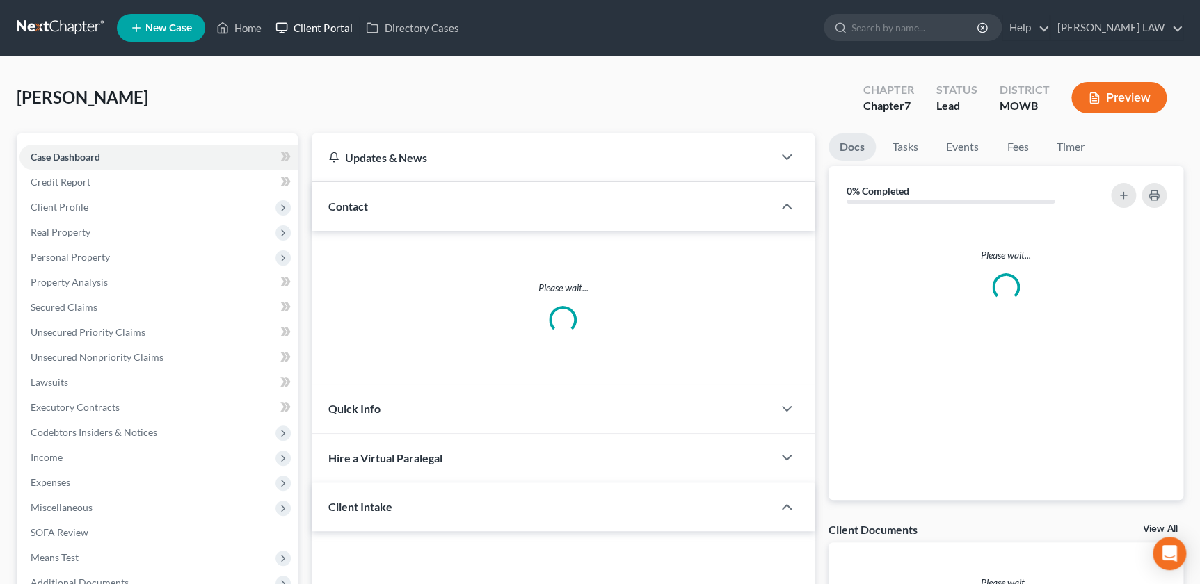
click at [309, 29] on link "Client Portal" at bounding box center [313, 27] width 90 height 25
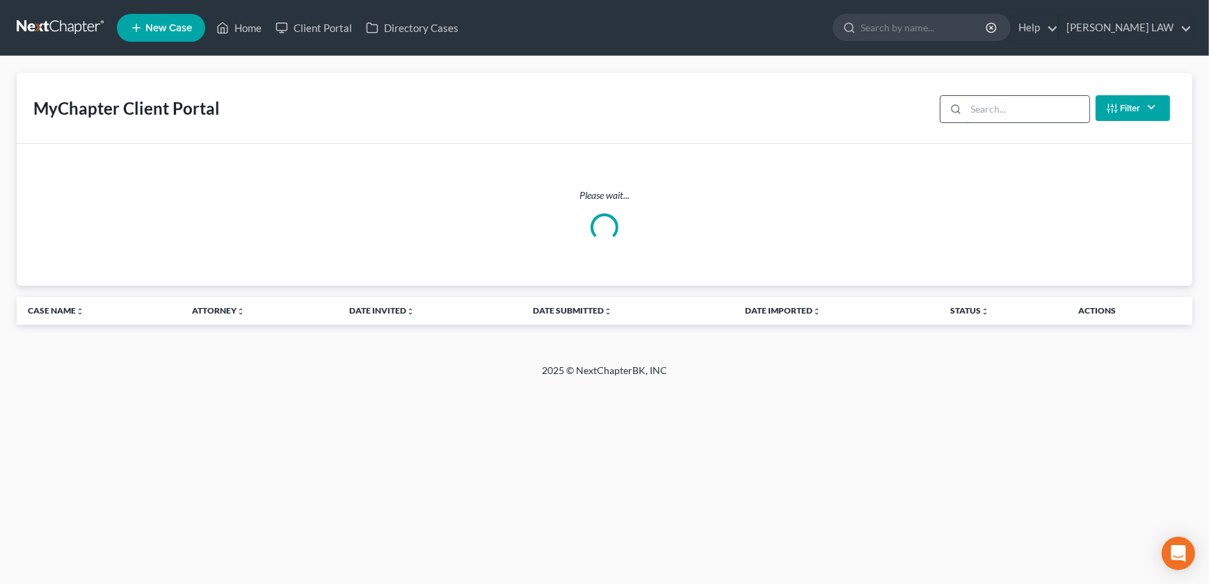
click at [998, 111] on input "search" at bounding box center [1027, 109] width 123 height 26
type input "ogden"
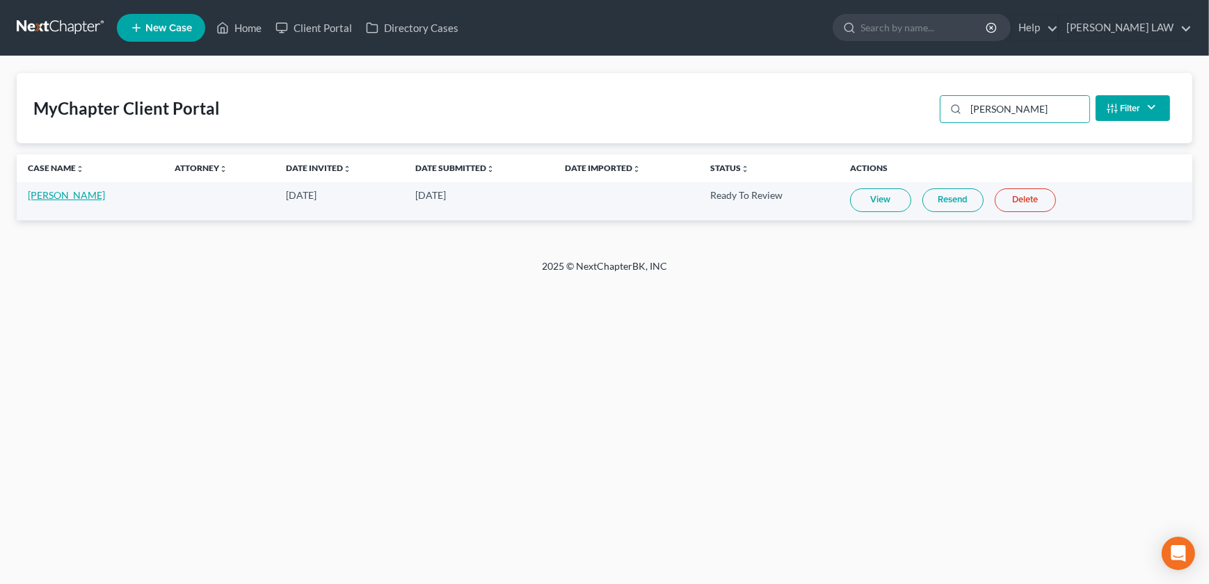
click at [43, 192] on link "Autumn Ogden" at bounding box center [66, 195] width 77 height 12
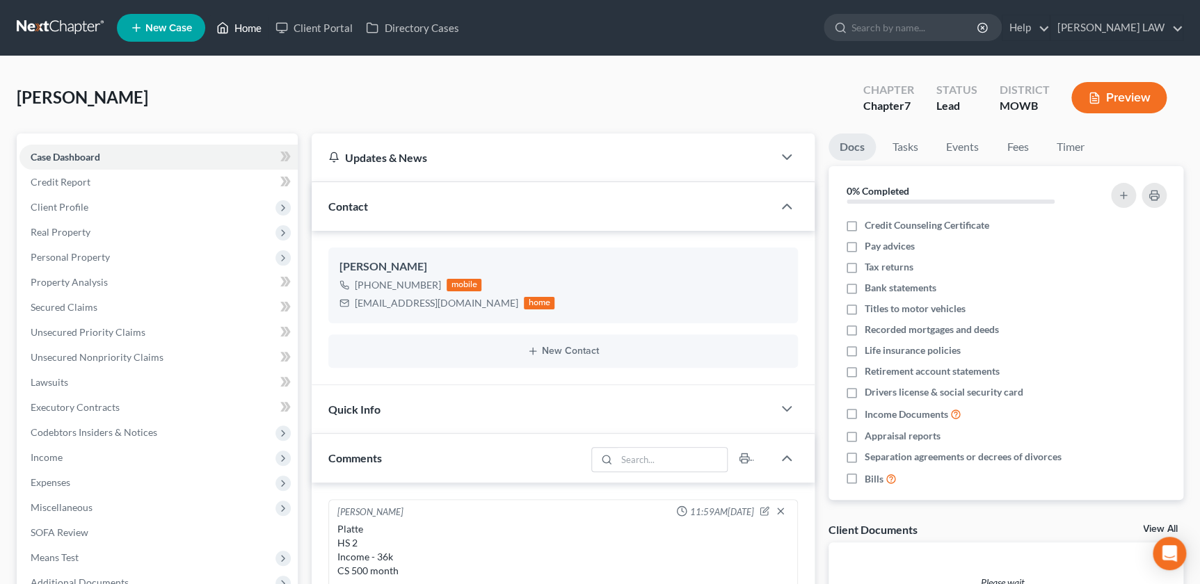
scroll to position [170, 0]
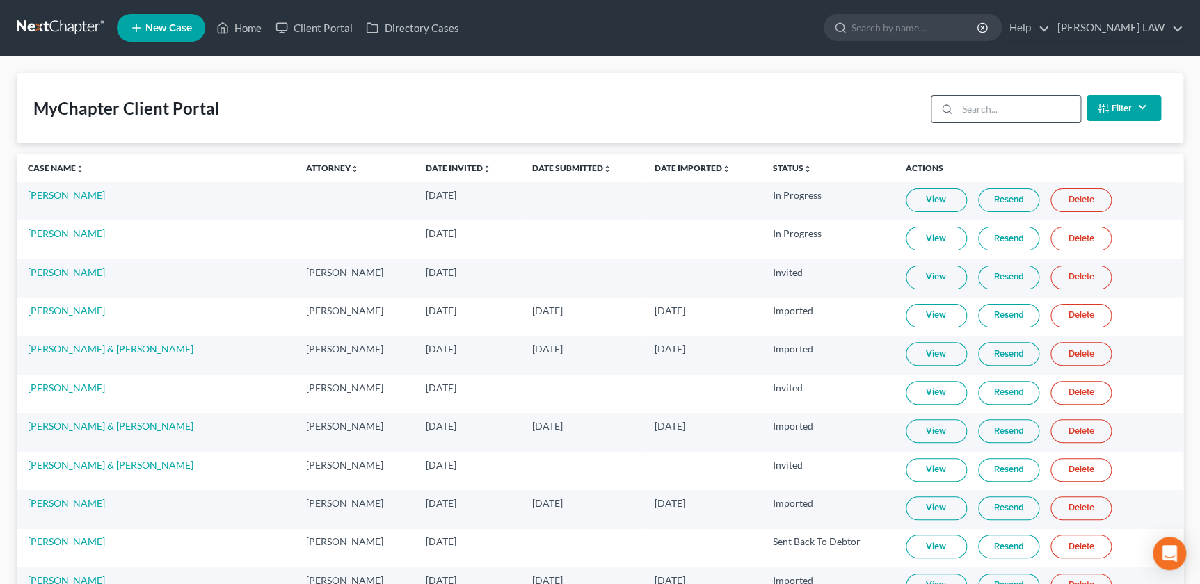
click at [965, 104] on input "search" at bounding box center [1018, 109] width 123 height 26
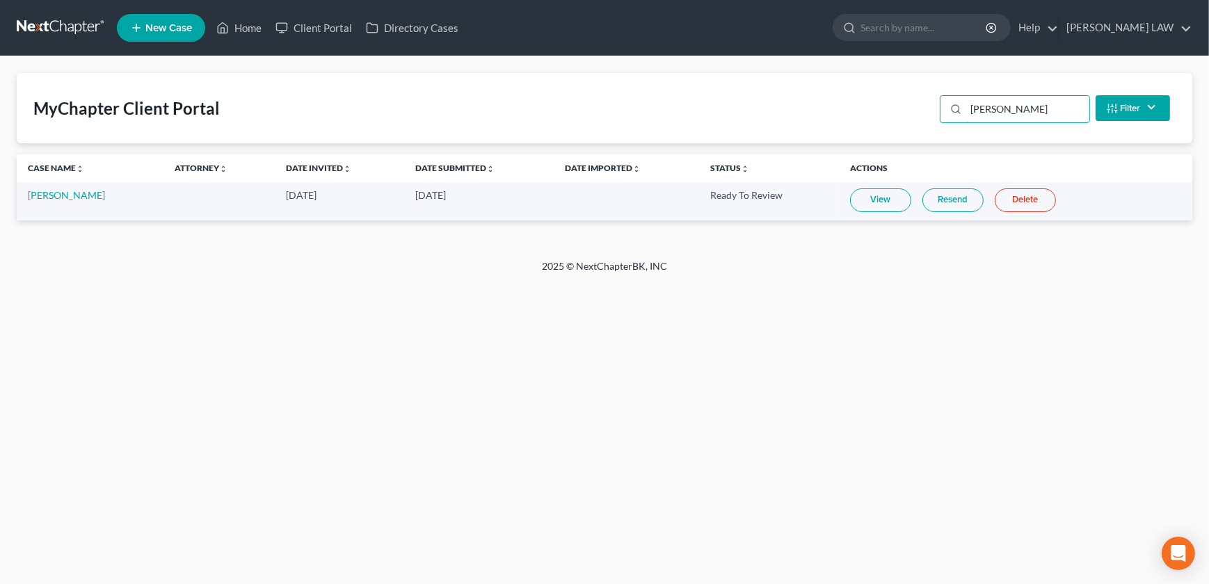
type input "ogden"
click at [888, 199] on link "View" at bounding box center [880, 200] width 61 height 24
click at [53, 195] on link "Autumn Ogden" at bounding box center [66, 195] width 77 height 12
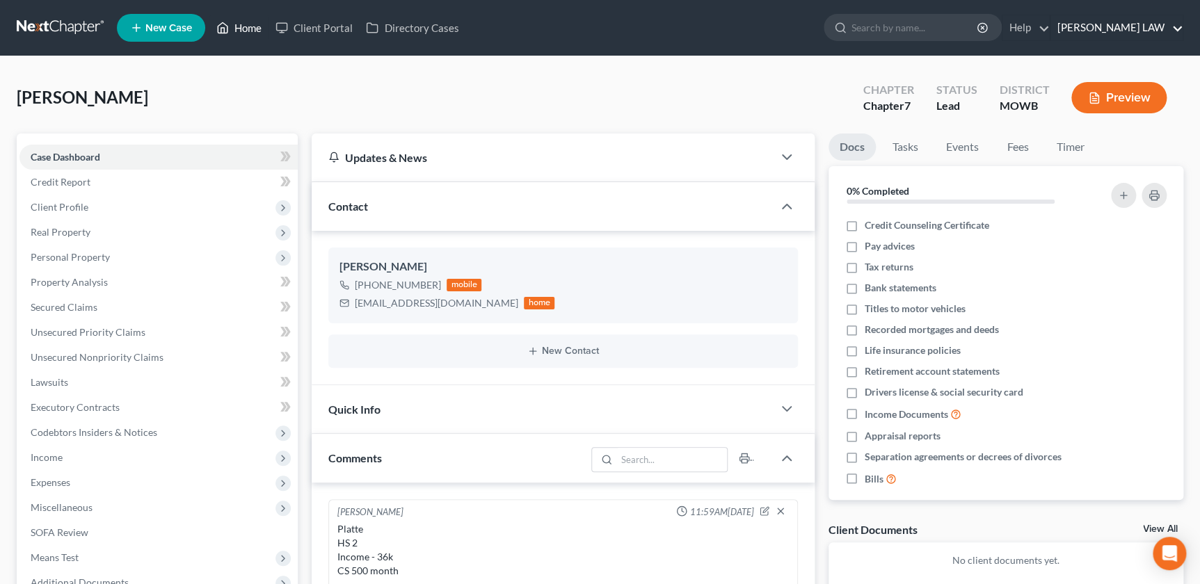
drag, startPoint x: 250, startPoint y: 26, endPoint x: 1139, endPoint y: 31, distance: 888.2
click at [250, 26] on link "Home" at bounding box center [238, 27] width 59 height 25
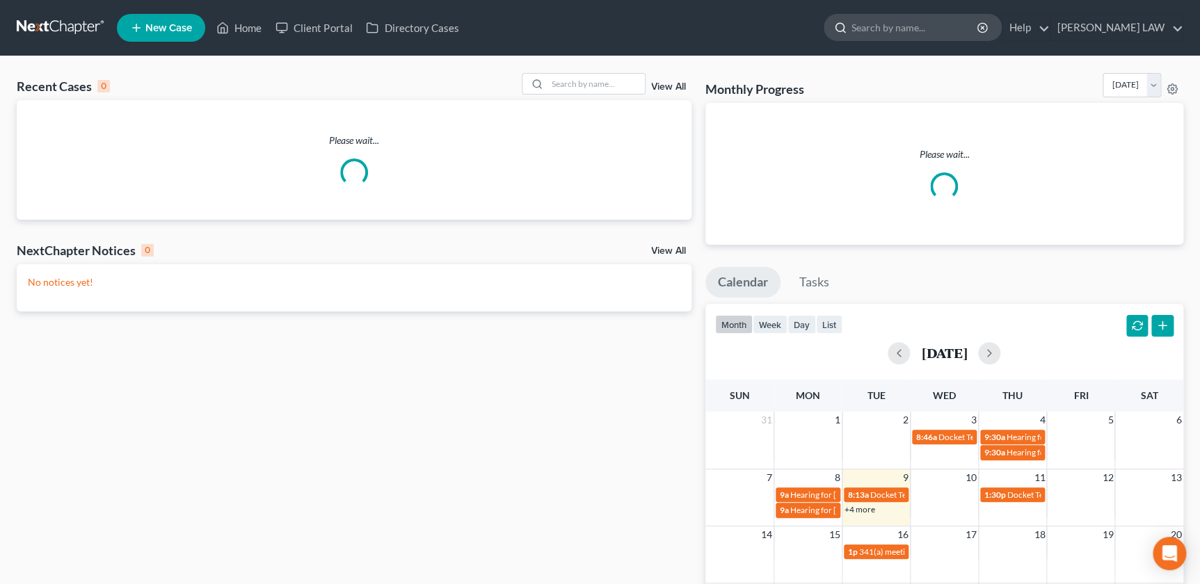
click at [926, 28] on input "search" at bounding box center [914, 28] width 127 height 26
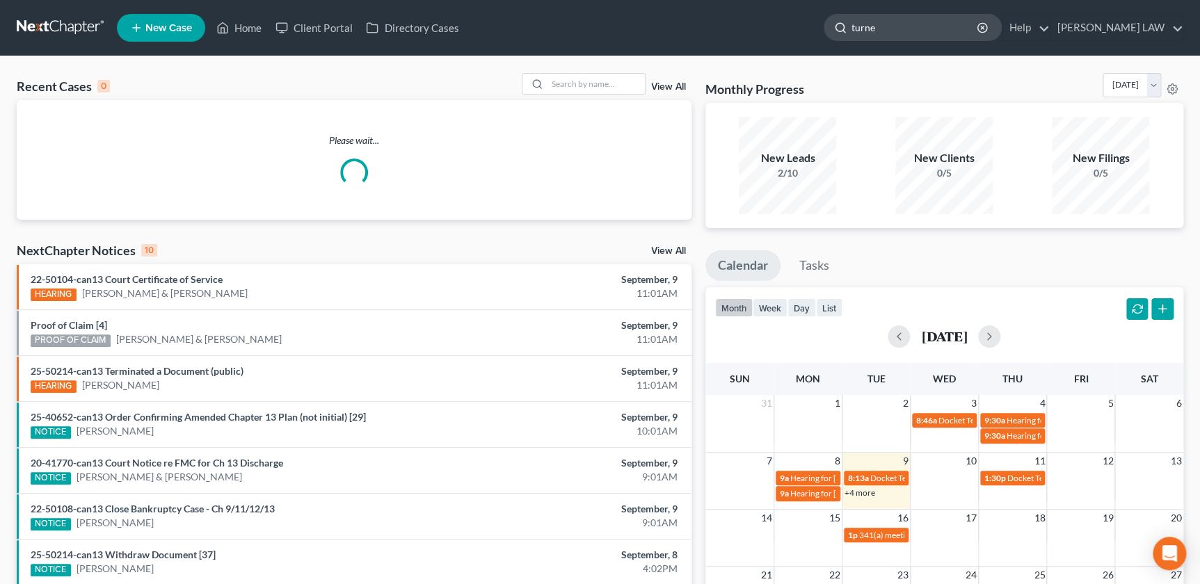
type input "turner"
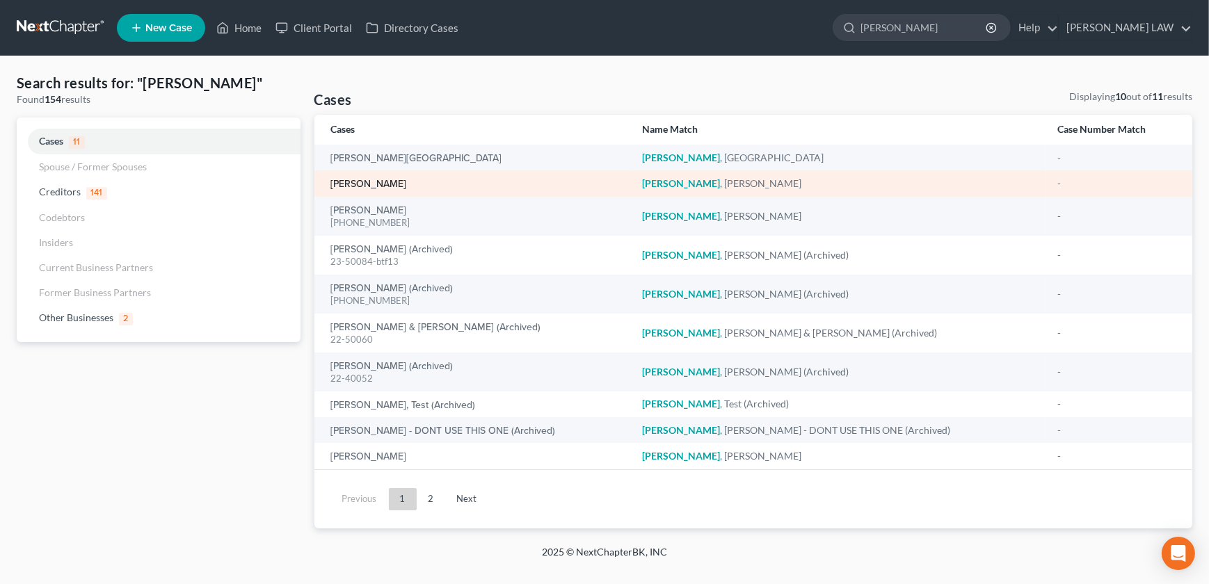
click at [371, 183] on link "Turner, Trisha" at bounding box center [369, 184] width 76 height 10
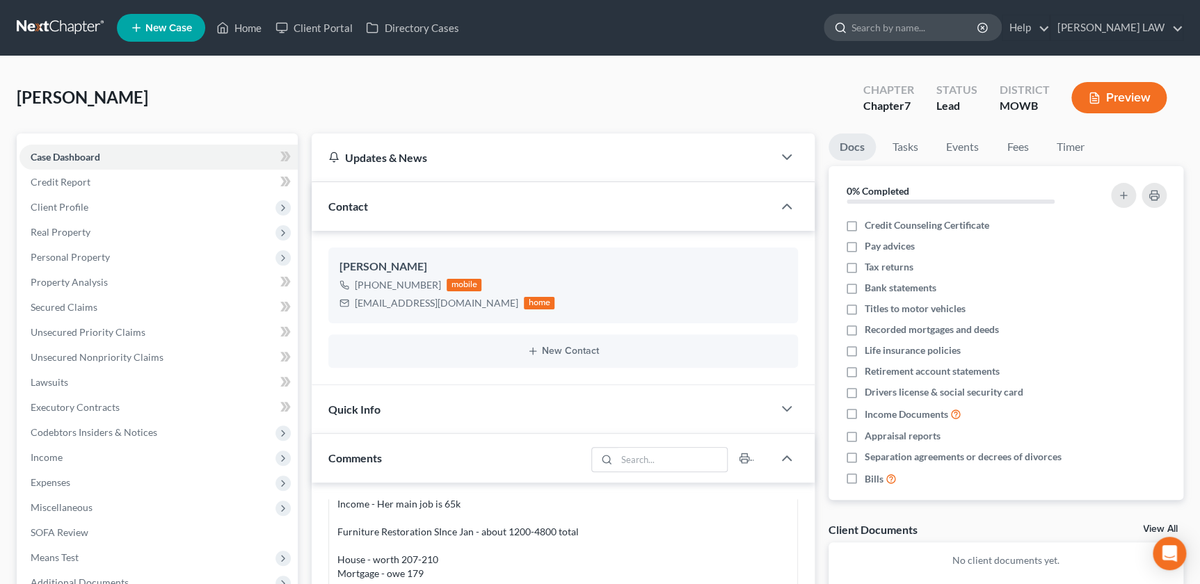
drag, startPoint x: 933, startPoint y: 42, endPoint x: 906, endPoint y: 38, distance: 28.1
click at [933, 42] on ul "New Case Home Client Portal Directory Cases - No Result - See all results Or Pr…" at bounding box center [650, 28] width 1066 height 36
click at [252, 28] on link "Home" at bounding box center [238, 27] width 59 height 25
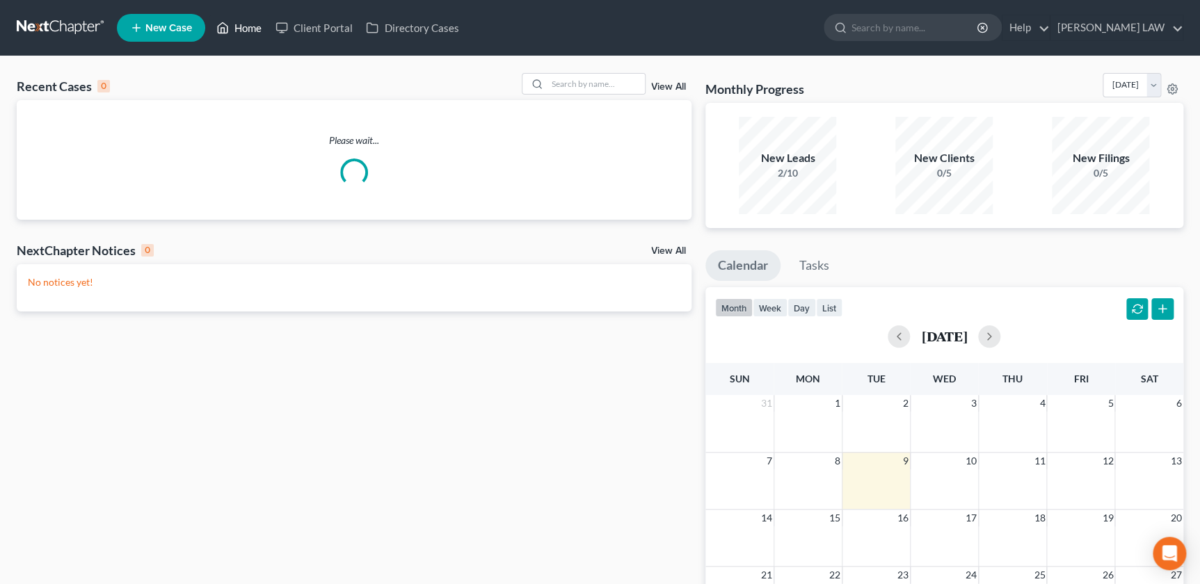
click at [239, 28] on link "Home" at bounding box center [238, 27] width 59 height 25
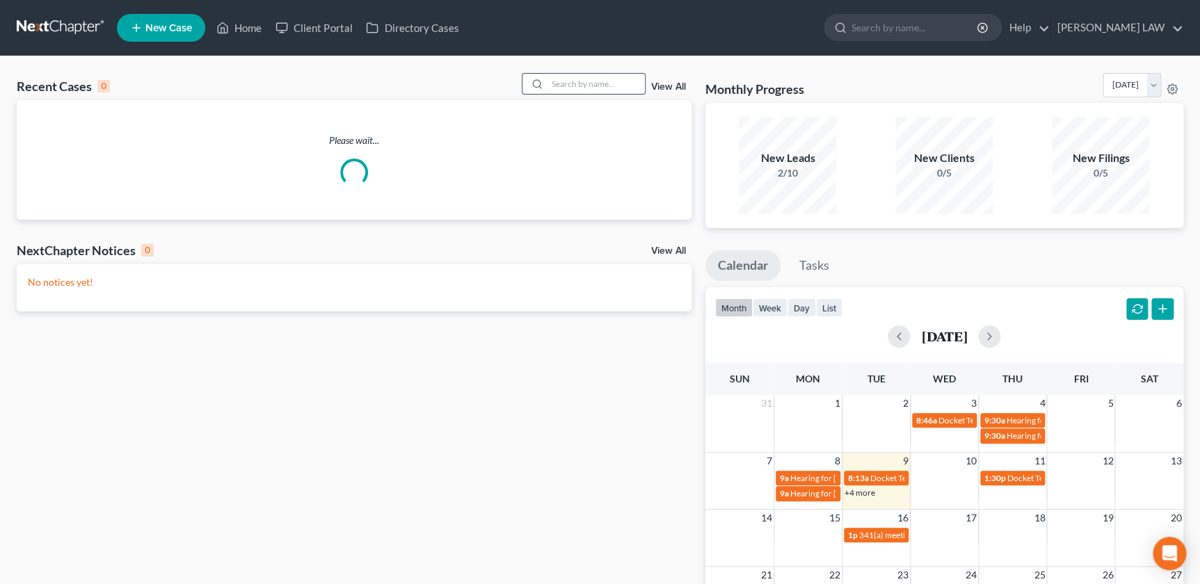
click at [599, 88] on input "search" at bounding box center [595, 84] width 97 height 20
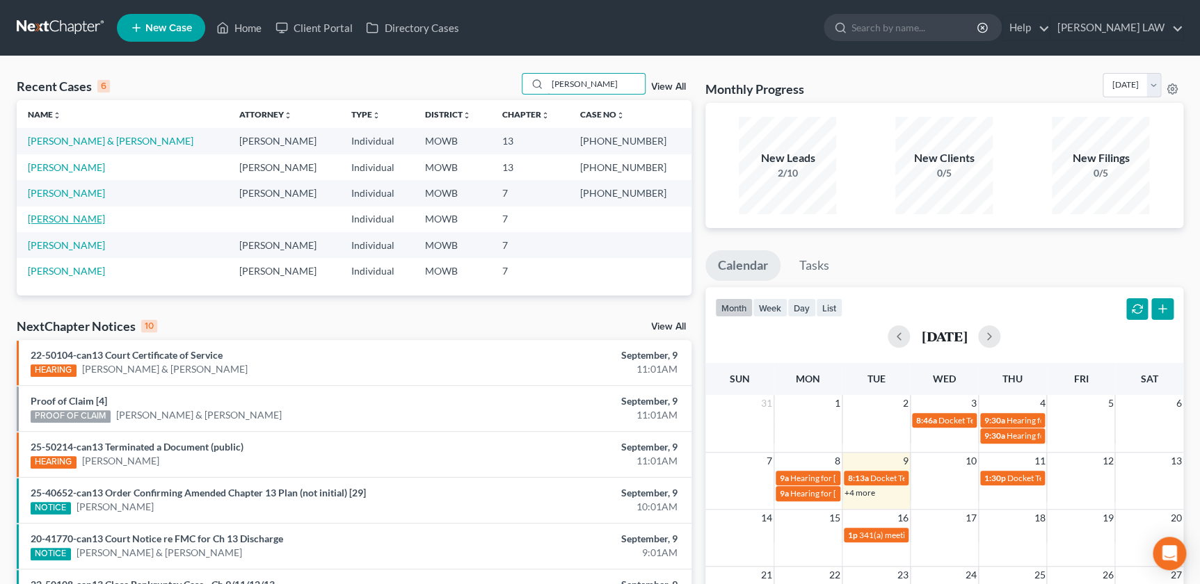
type input "taylor"
click at [79, 220] on link "Taylor, Ashlie" at bounding box center [66, 219] width 77 height 12
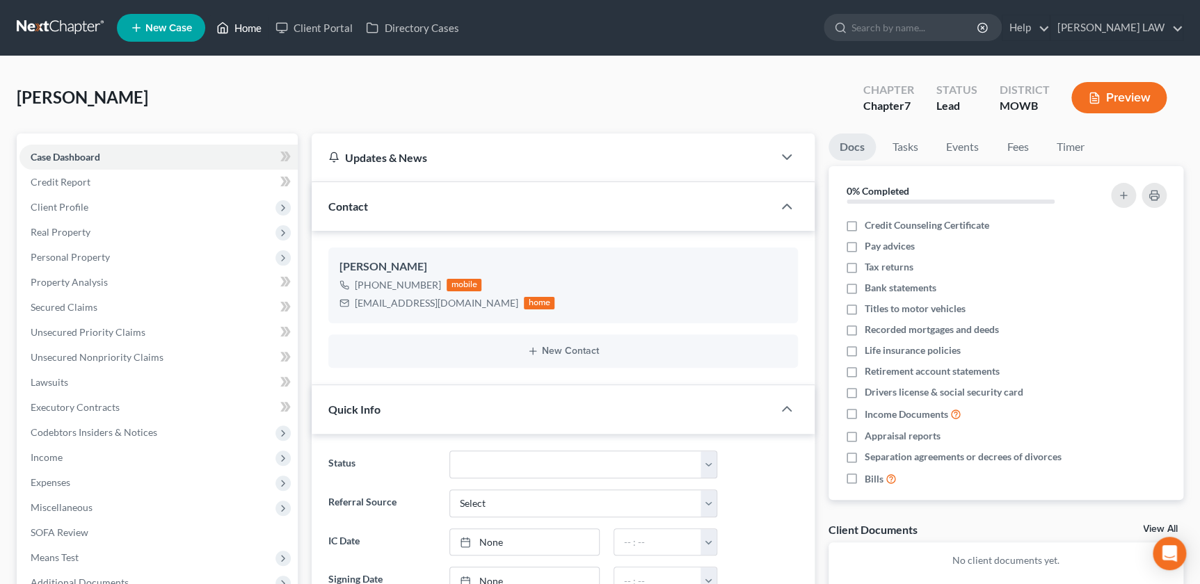
drag, startPoint x: 243, startPoint y: 31, endPoint x: 431, endPoint y: 117, distance: 206.6
click at [243, 31] on link "Home" at bounding box center [238, 27] width 59 height 25
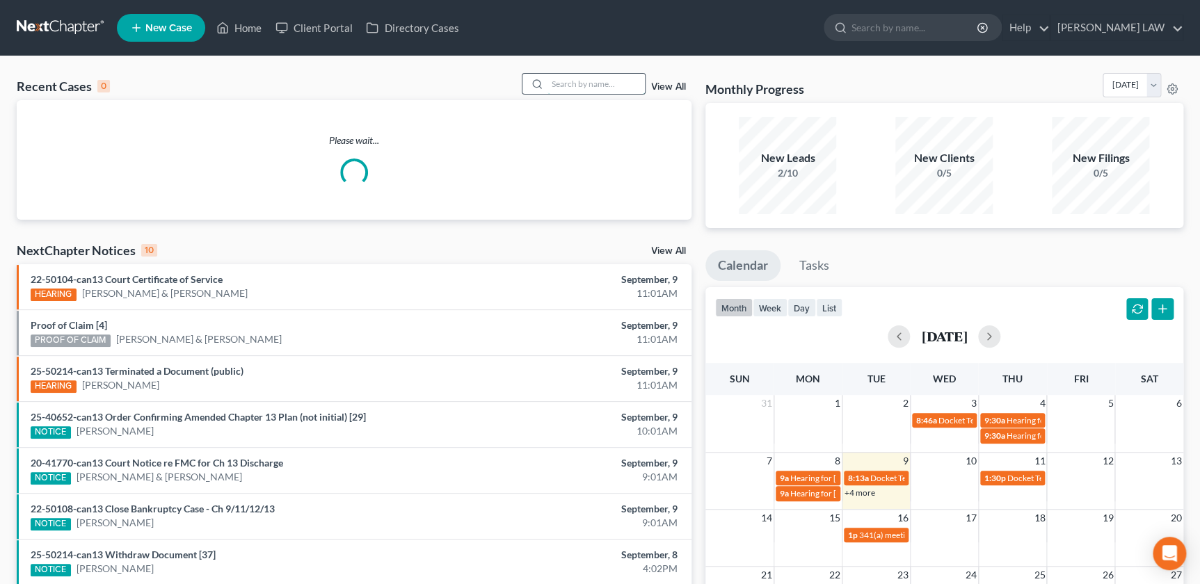
click at [590, 87] on input "search" at bounding box center [595, 84] width 97 height 20
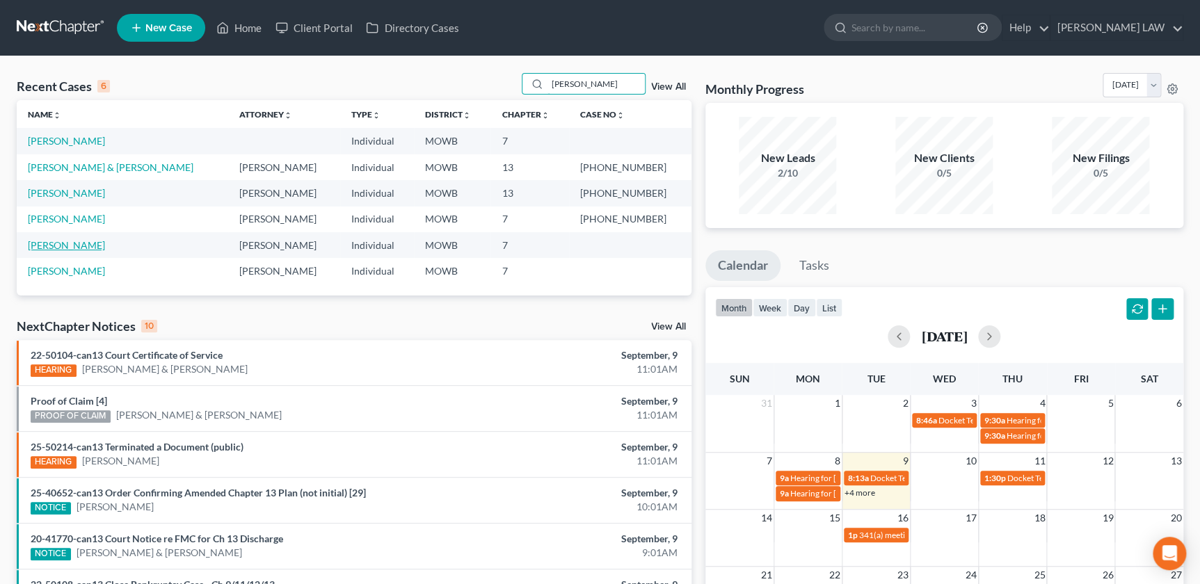
type input "taylor"
click at [63, 242] on link "Taylor, Natalie" at bounding box center [66, 245] width 77 height 12
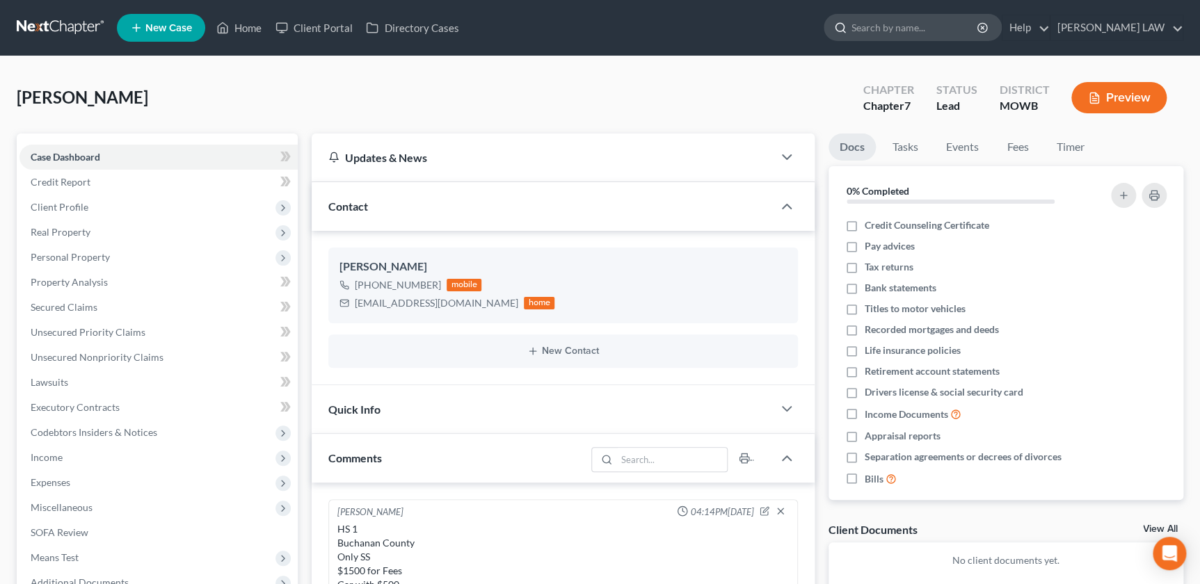
drag, startPoint x: 949, startPoint y: 49, endPoint x: 963, endPoint y: 30, distance: 23.0
click at [949, 49] on nav "Home New Case Client Portal Directory Cases KNIPP LAW admin@thekcbk.com My Acco…" at bounding box center [600, 28] width 1200 height 56
drag, startPoint x: 963, startPoint y: 30, endPoint x: 995, endPoint y: 6, distance: 40.3
click at [965, 28] on input "search" at bounding box center [914, 28] width 127 height 26
type input "mccoy"
